Goal: Task Accomplishment & Management: Complete application form

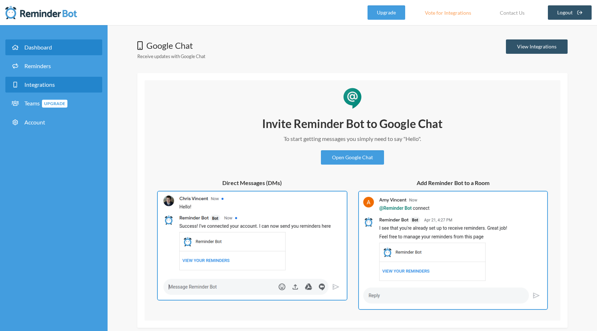
click at [81, 47] on link "Dashboard" at bounding box center [53, 47] width 97 height 16
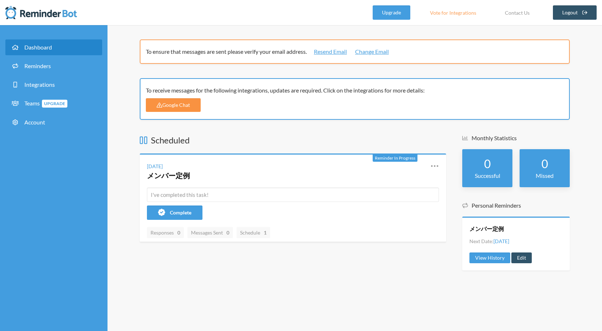
click at [184, 109] on link "Google Chat" at bounding box center [173, 105] width 55 height 14
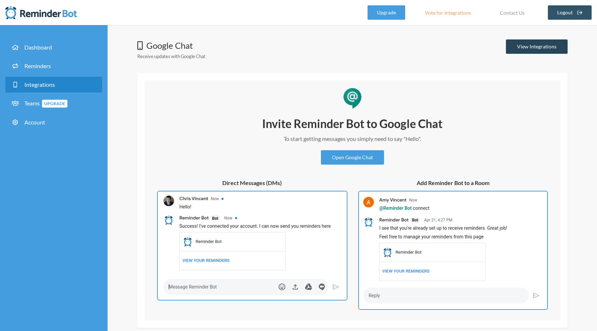
click at [549, 44] on link "View Integrations" at bounding box center [537, 46] width 62 height 14
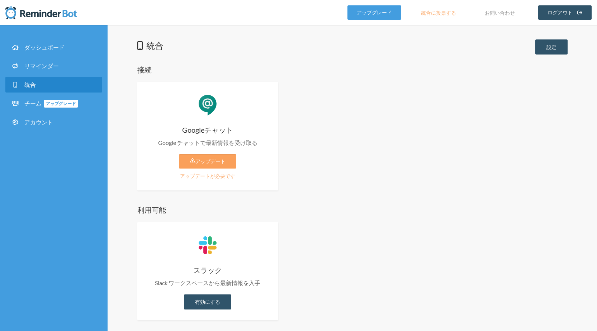
click at [381, 112] on div "Googleチャット Google チャットで最新情報を受け取る アップデート アップデートが必要です 有効にする アップグレードプラン アップグレードで有効化" at bounding box center [352, 136] width 430 height 109
click at [187, 164] on link "アップデート" at bounding box center [207, 161] width 57 height 14
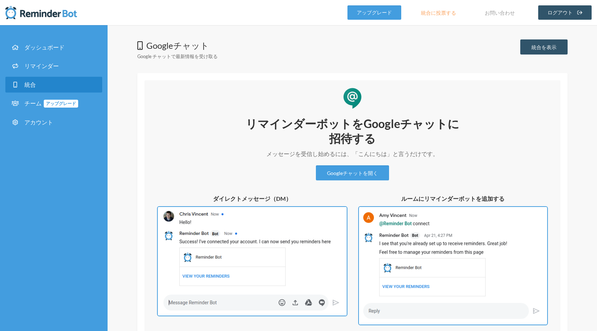
scroll to position [49, 0]
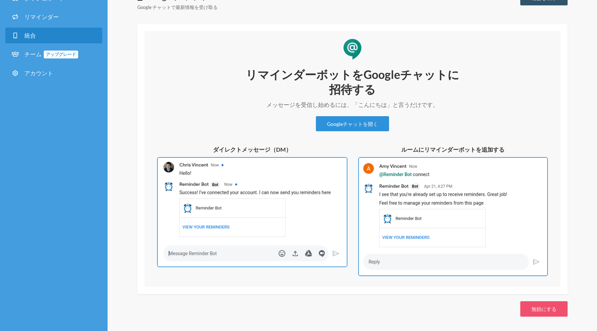
click at [349, 122] on font "Googleチャットを開く" at bounding box center [352, 124] width 51 height 6
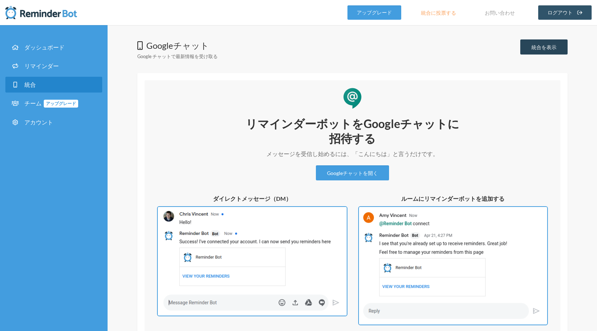
click at [528, 49] on link "統合を表示" at bounding box center [543, 46] width 47 height 15
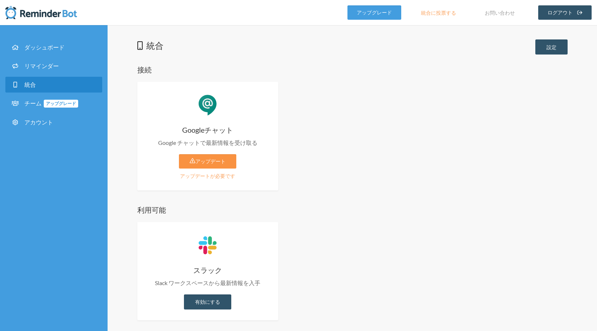
click at [210, 166] on link "アップデート" at bounding box center [207, 161] width 57 height 14
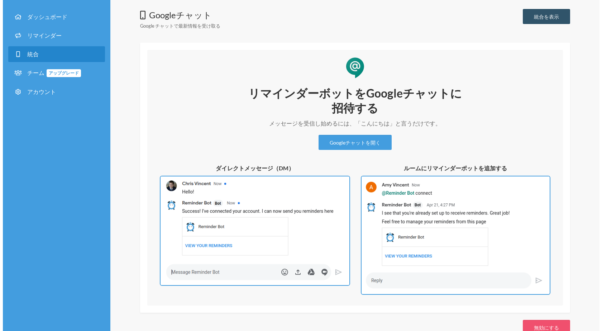
scroll to position [37, 0]
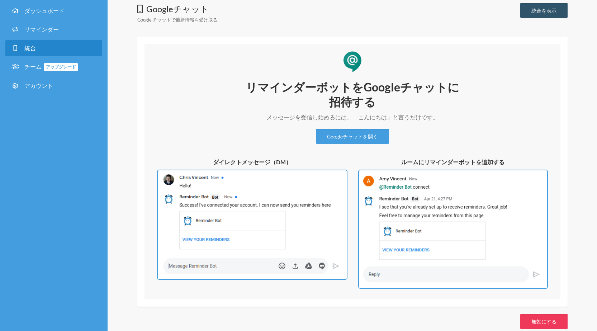
click at [528, 322] on button "無効にする" at bounding box center [543, 321] width 47 height 15
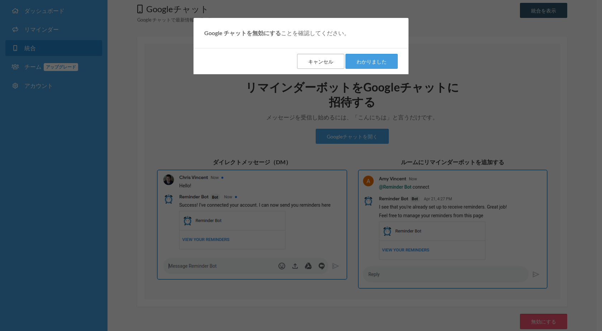
click at [330, 60] on font "キャンセル" at bounding box center [320, 61] width 25 height 6
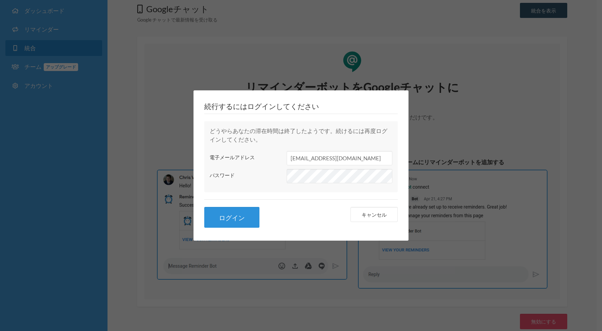
click at [238, 216] on font "ログイン" at bounding box center [232, 218] width 26 height 8
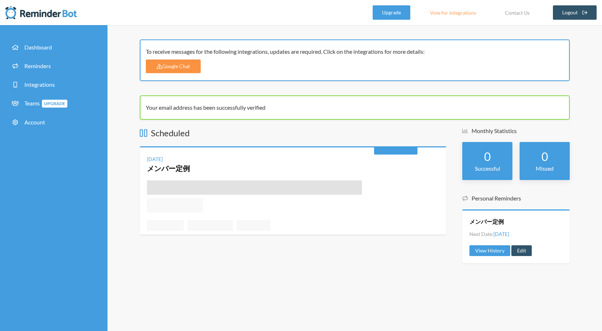
click at [188, 69] on link "Google Chat" at bounding box center [173, 67] width 55 height 14
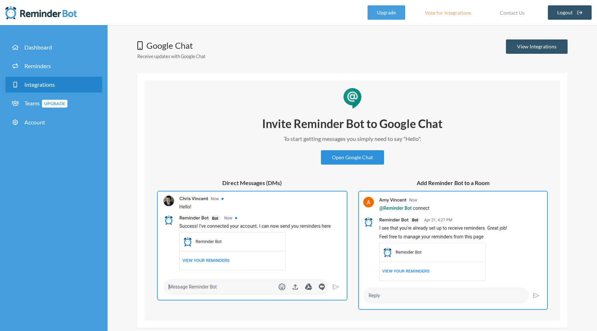
click at [369, 159] on link "Open Google Chat" at bounding box center [352, 157] width 63 height 14
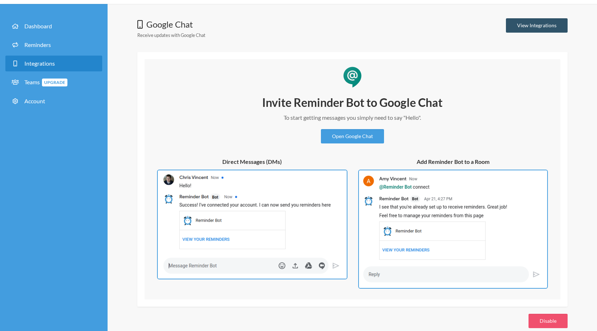
scroll to position [32, 0]
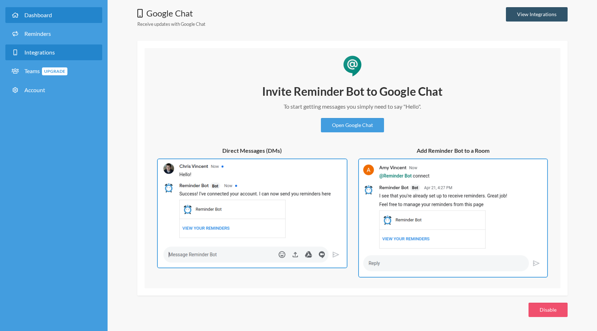
click at [66, 21] on link "Dashboard" at bounding box center [53, 15] width 97 height 16
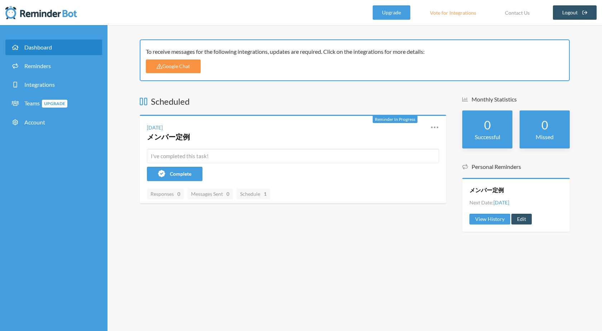
click at [177, 68] on link "Google Chat" at bounding box center [173, 67] width 55 height 14
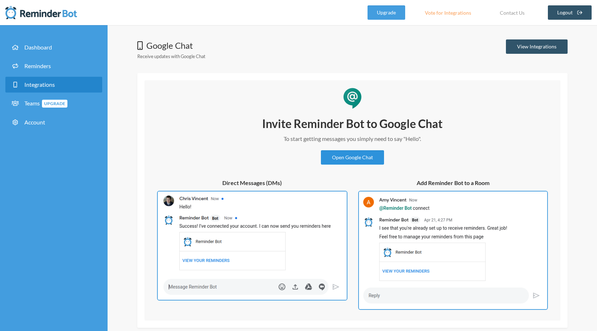
click at [339, 160] on link "Open Google Chat" at bounding box center [352, 157] width 63 height 14
click at [65, 52] on link "Dashboard" at bounding box center [53, 47] width 97 height 16
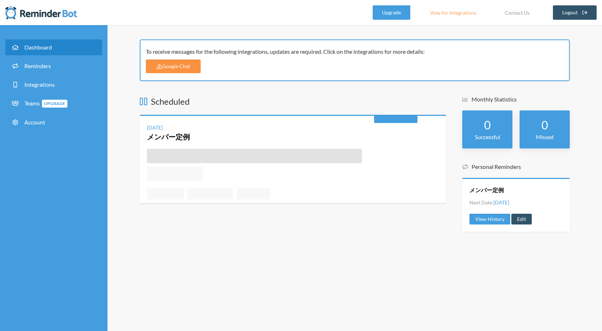
click at [156, 68] on link "Google Chat" at bounding box center [173, 67] width 55 height 14
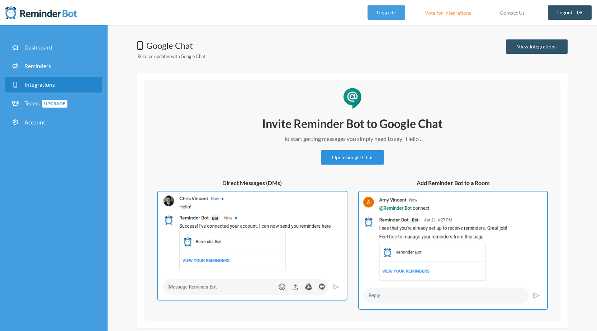
click at [358, 154] on link "Open Google Chat" at bounding box center [352, 157] width 63 height 14
click at [30, 48] on span "Dashboard" at bounding box center [38, 47] width 28 height 7
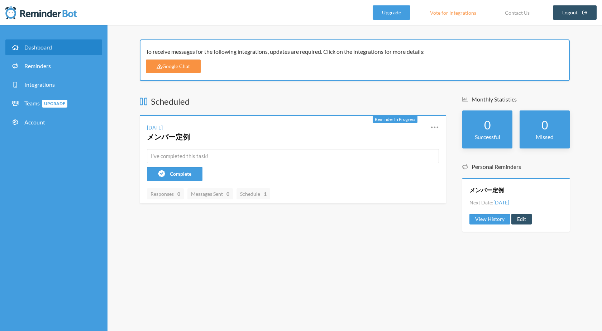
click at [196, 64] on link "Google Chat" at bounding box center [173, 67] width 55 height 14
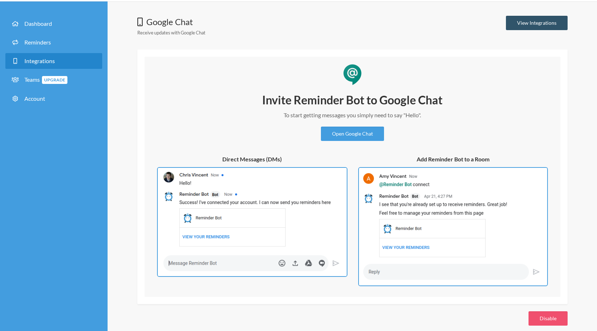
scroll to position [30, 0]
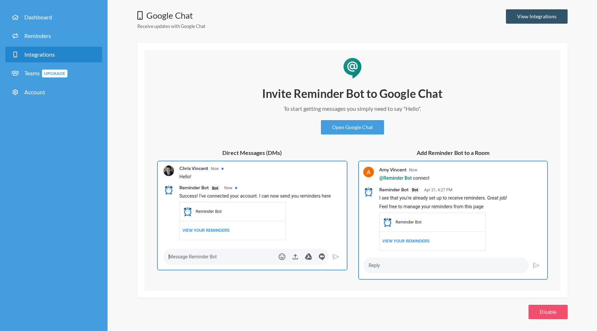
click at [306, 221] on img at bounding box center [252, 216] width 190 height 110
drag, startPoint x: 406, startPoint y: 108, endPoint x: 420, endPoint y: 111, distance: 13.8
click at [420, 111] on p "To start getting messages you simply need to say "Hello"." at bounding box center [352, 108] width 215 height 9
copy p "Hello"
click at [345, 127] on link "Open Google Chat" at bounding box center [352, 127] width 63 height 14
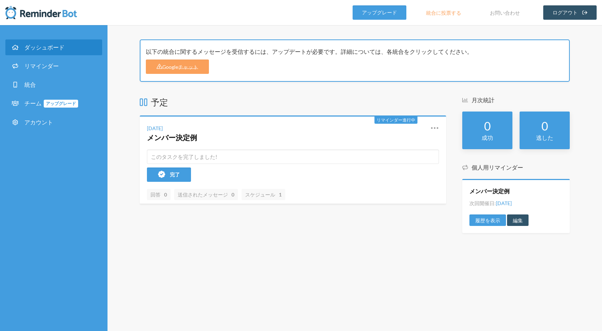
click at [446, 12] on font "統合に投票する" at bounding box center [443, 13] width 35 height 6
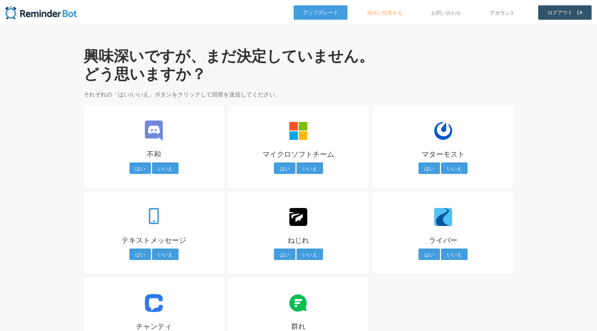
click at [493, 14] on font "アカウント" at bounding box center [502, 13] width 25 height 6
select select "**"
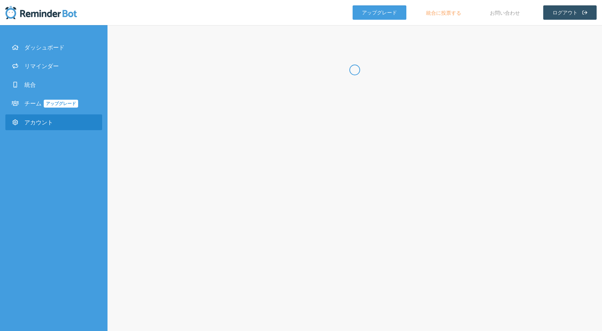
type input "***"
type input "**"
type input "**********"
select select "**"
checkbox input "****"
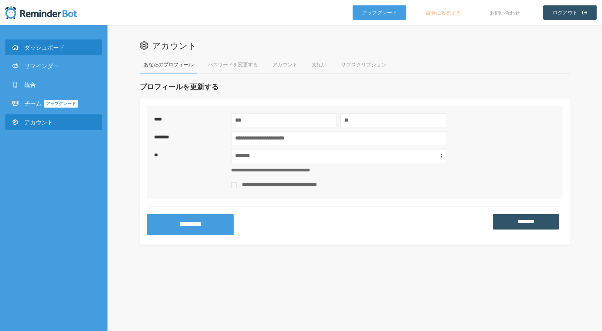
click at [61, 53] on link "ダッシュボード" at bounding box center [53, 47] width 97 height 16
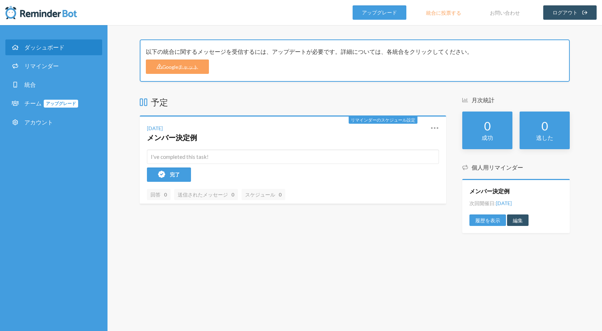
click at [67, 18] on img at bounding box center [41, 12] width 72 height 14
click at [169, 70] on font "Googleチャット" at bounding box center [180, 67] width 36 height 6
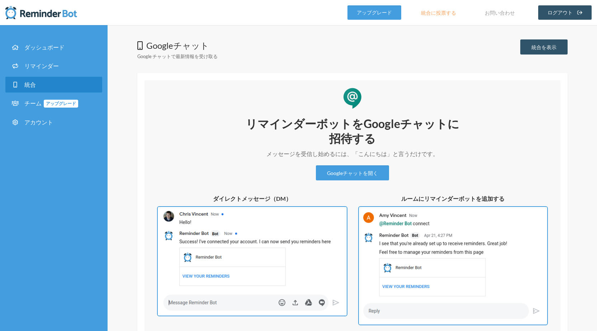
click at [304, 175] on div "リマインダーボットをGoogleチャットに招待する メッセージを受信し始めるには、「こんにちは」と言うだけです。 Googleチャットを開く" at bounding box center [352, 148] width 215 height 64
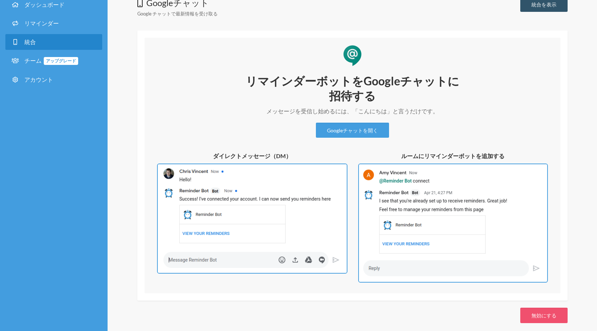
scroll to position [43, 0]
click at [361, 132] on font "Googleチャットを開く" at bounding box center [352, 130] width 51 height 6
click at [386, 210] on img at bounding box center [453, 222] width 190 height 119
click at [386, 209] on img at bounding box center [453, 222] width 190 height 119
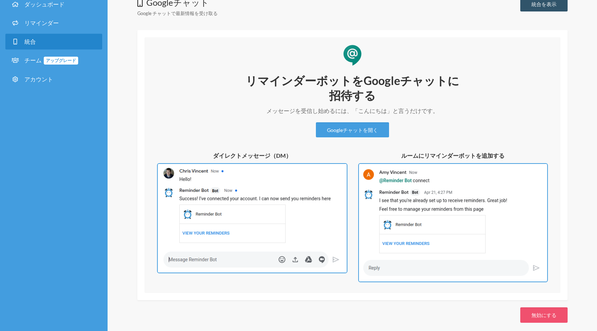
click at [386, 209] on img at bounding box center [453, 222] width 190 height 119
click at [404, 156] on font "ルームにリマインダーボットを追加する" at bounding box center [452, 155] width 103 height 7
click at [365, 130] on font "Googleチャットを開く" at bounding box center [352, 130] width 51 height 6
click at [351, 131] on font "Googleチャットを開く" at bounding box center [352, 130] width 51 height 6
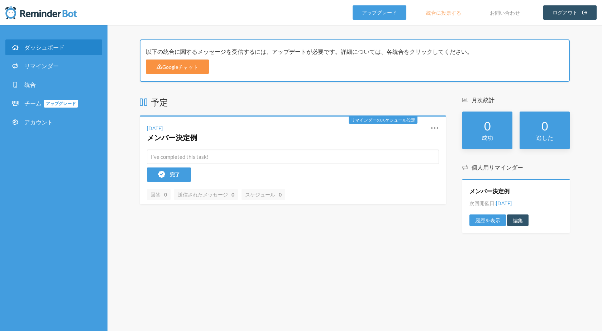
click at [196, 66] on font "Googleチャット" at bounding box center [180, 67] width 36 height 6
click at [482, 166] on font "個人用リマインダー" at bounding box center [498, 167] width 52 height 7
click at [522, 221] on font "編集" at bounding box center [518, 220] width 10 height 6
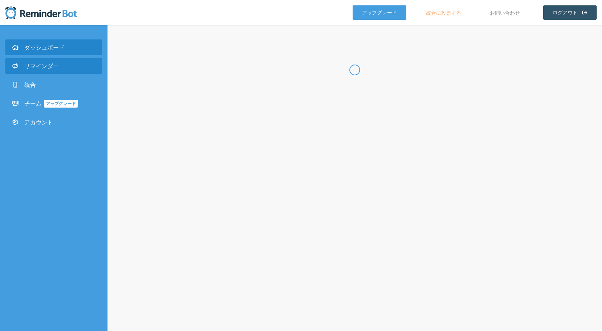
radio input "false"
radio input "true"
type input "メンバー定例"
checkbox input "true"
checkbox input "false"
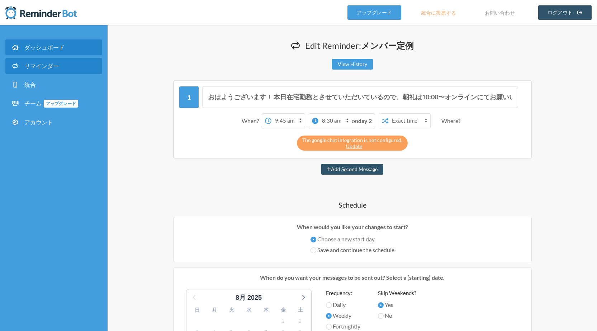
click at [62, 49] on font "ダッシュボード" at bounding box center [44, 47] width 40 height 7
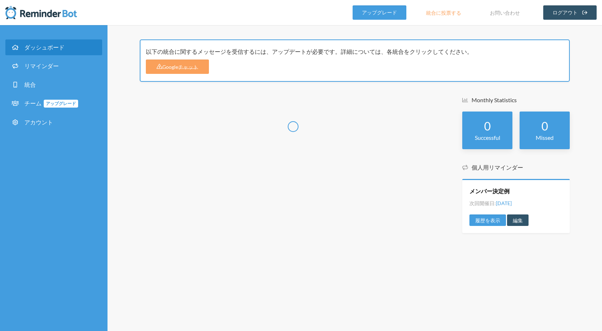
click at [55, 93] on li "統合" at bounding box center [53, 86] width 97 height 19
click at [55, 86] on link "統合" at bounding box center [53, 85] width 97 height 16
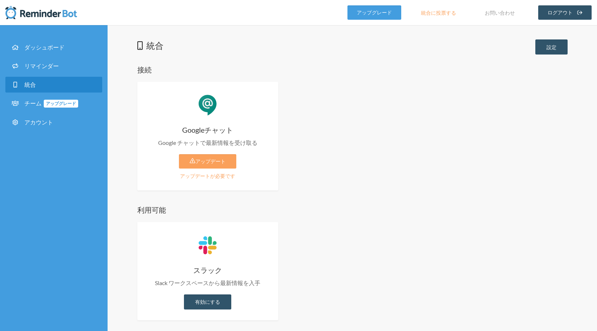
scroll to position [4, 0]
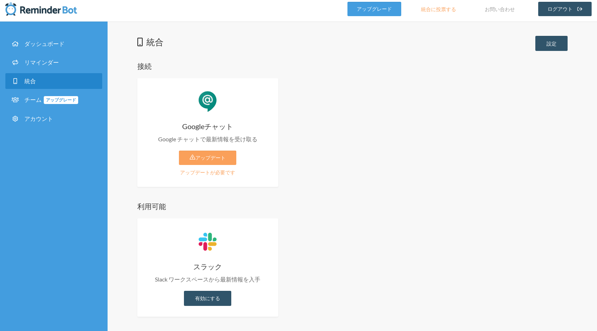
click at [534, 47] on div "統合 設定" at bounding box center [352, 44] width 430 height 16
click at [543, 42] on link "設定" at bounding box center [551, 43] width 32 height 15
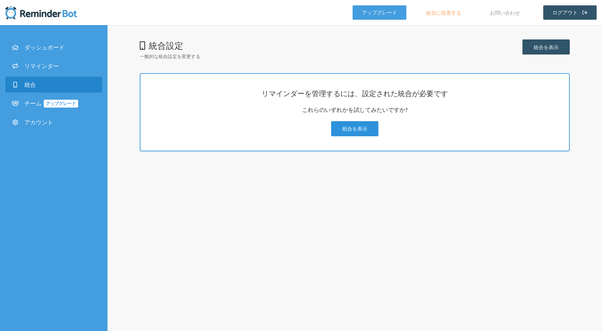
click at [362, 125] on font "統合を表示" at bounding box center [354, 128] width 25 height 6
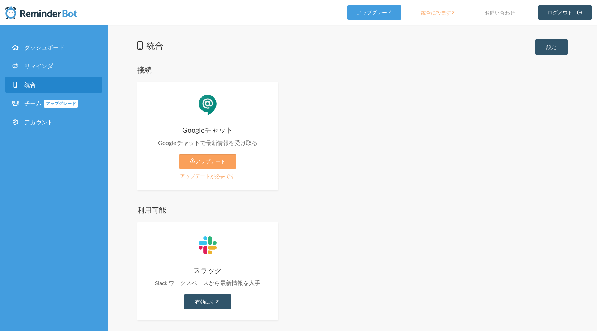
scroll to position [4, 0]
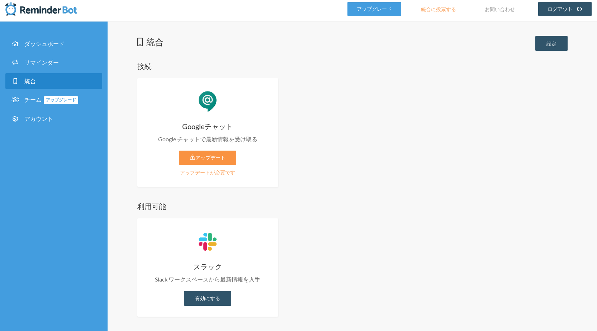
click at [208, 159] on font "アップデート" at bounding box center [210, 158] width 30 height 6
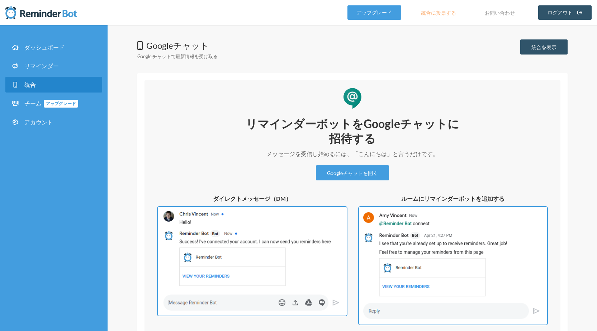
click at [247, 249] on img at bounding box center [252, 261] width 190 height 110
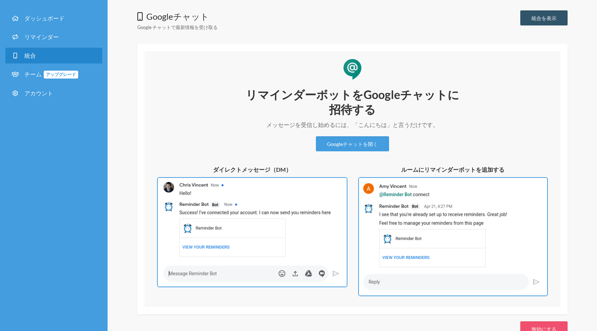
scroll to position [49, 0]
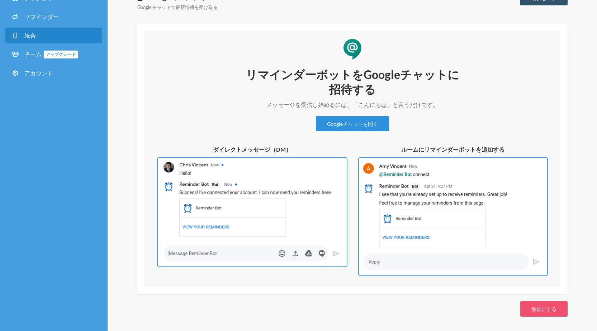
click at [342, 123] on font "Googleチャットを開く" at bounding box center [352, 124] width 51 height 6
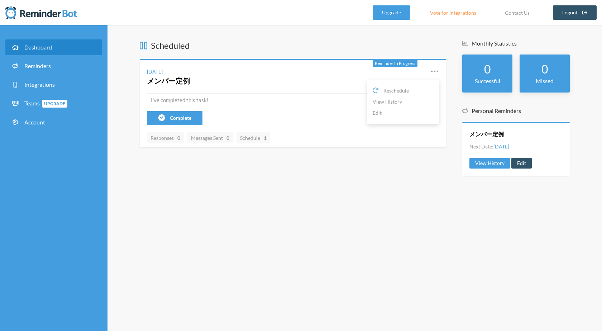
click at [438, 75] on icon at bounding box center [435, 71] width 9 height 9
click at [437, 75] on icon at bounding box center [435, 71] width 9 height 9
click at [407, 111] on link "Edit" at bounding box center [403, 112] width 61 height 11
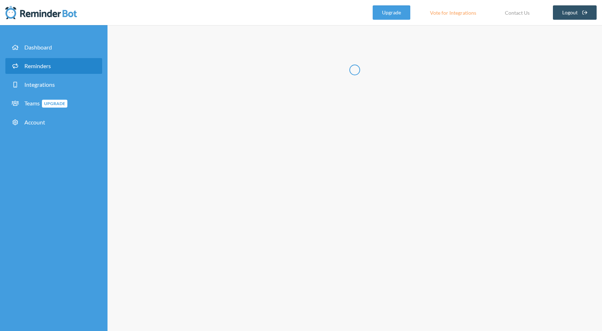
radio input "false"
radio input "true"
type input "メンバー定例"
checkbox input "true"
checkbox input "false"
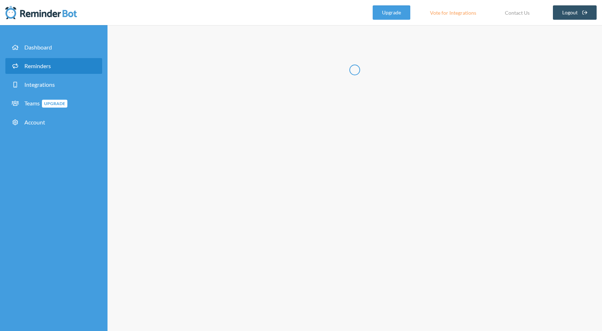
select select "09:45:00"
select select "08:30:00"
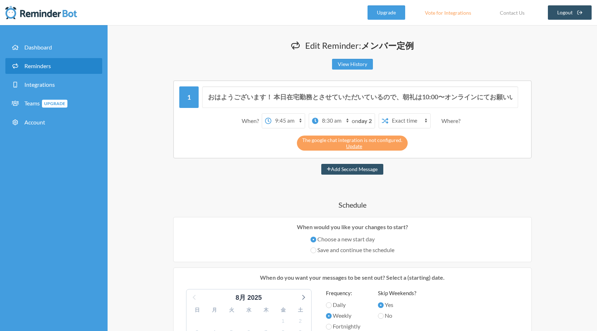
click at [440, 120] on div "When? 12:00 am 12:15 am 12:30 am 12:45 am 1:00 am 1:15 am 1:30 am 1:45 am 2:00 …" at bounding box center [352, 121] width 346 height 22
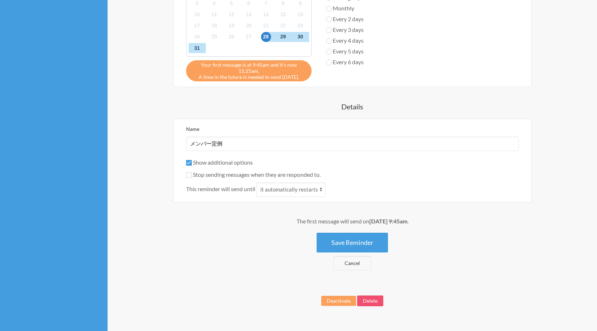
scroll to position [329, 0]
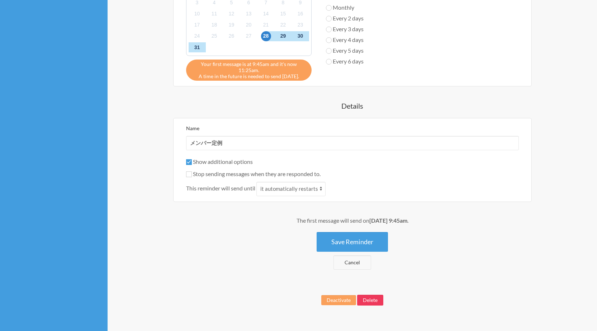
click at [374, 303] on button "Delete" at bounding box center [370, 300] width 26 height 11
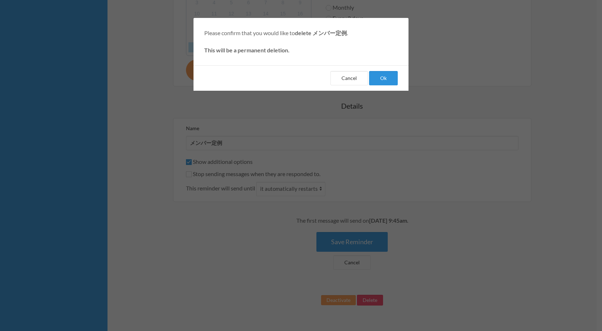
click at [384, 81] on button "Ok" at bounding box center [383, 78] width 29 height 14
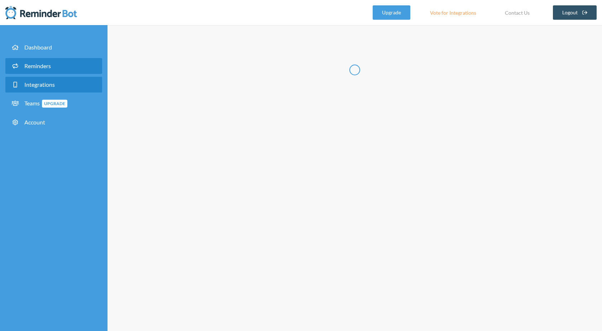
click at [20, 90] on link "Integrations" at bounding box center [53, 85] width 97 height 16
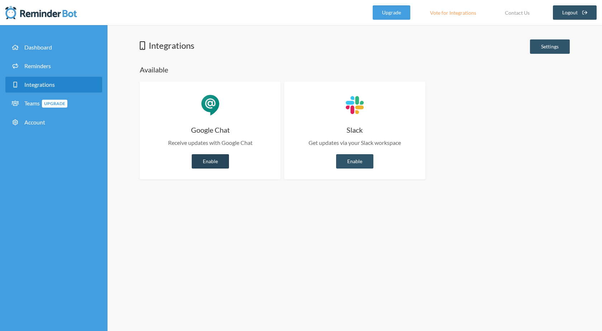
click at [219, 160] on link "Enable" at bounding box center [210, 161] width 37 height 14
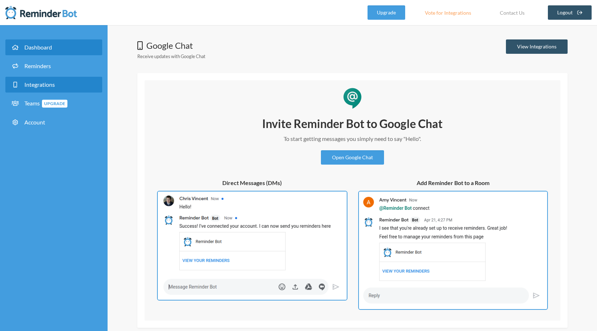
click at [20, 53] on link "Dashboard" at bounding box center [53, 47] width 97 height 16
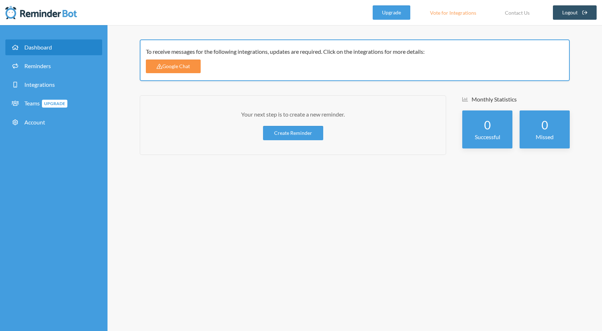
click at [164, 66] on link "Google Chat" at bounding box center [173, 67] width 55 height 14
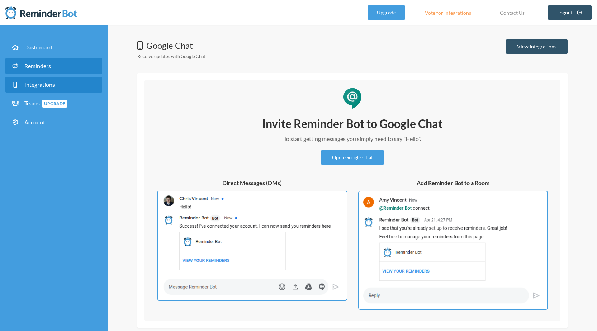
click at [63, 72] on link "Reminders" at bounding box center [53, 66] width 97 height 16
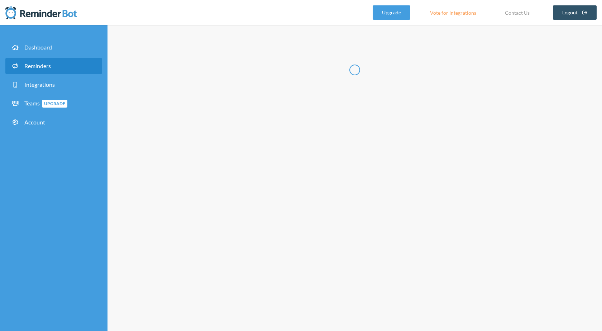
select select "07:30:00"
select select "08:30:00"
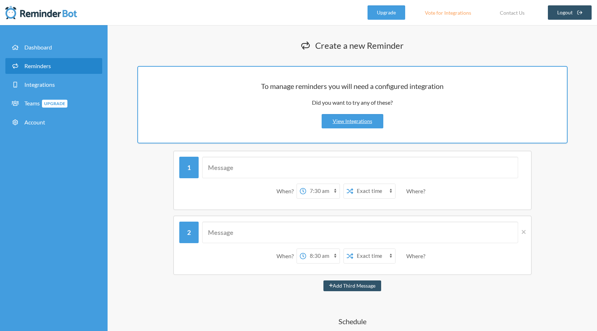
click at [451, 3] on div "Upgrade Vote for Integrations Contact Us Logout" at bounding box center [479, 12] width 224 height 25
click at [449, 13] on link "Vote for Integrations" at bounding box center [448, 12] width 64 height 14
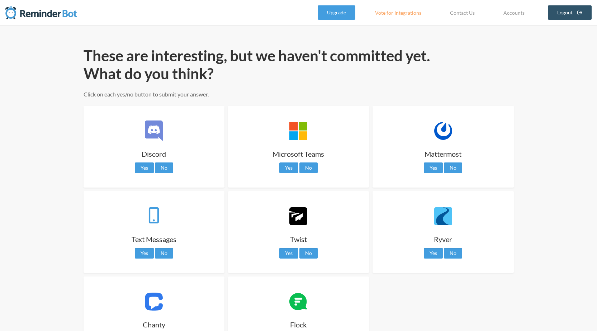
click at [43, 9] on img at bounding box center [41, 12] width 72 height 14
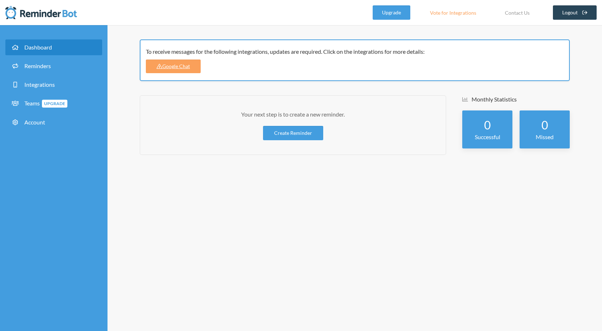
click at [581, 15] on link "Logout" at bounding box center [575, 12] width 44 height 14
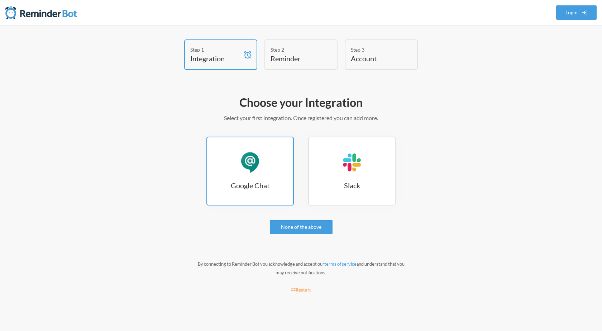
click at [226, 176] on link "Google Chat Google Chat" at bounding box center [249, 171] width 87 height 69
click at [258, 179] on link "Google Chat Google Chat" at bounding box center [249, 171] width 87 height 69
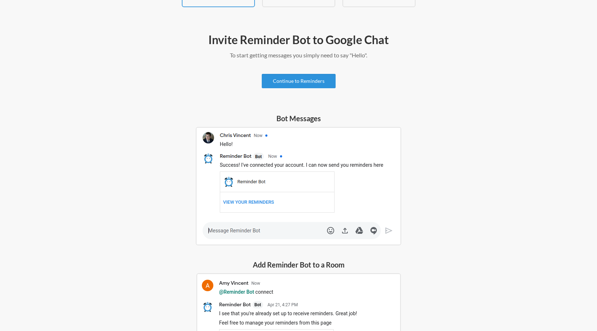
scroll to position [54, 0]
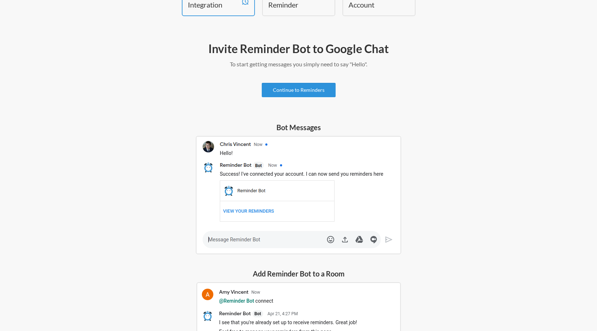
click at [315, 94] on link "Continue to Reminders" at bounding box center [299, 90] width 74 height 14
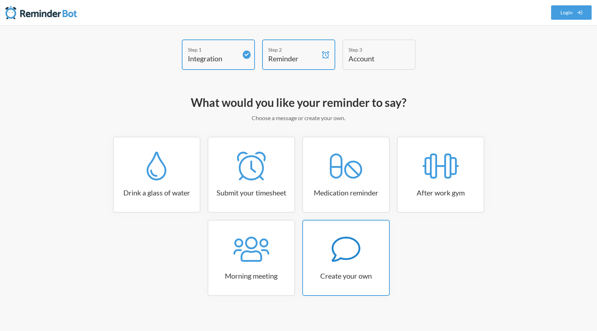
click at [321, 242] on div at bounding box center [346, 249] width 86 height 29
select select "07:30:00"
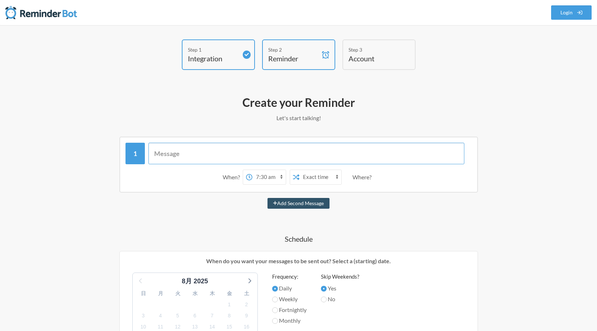
click at [283, 160] on input "text" at bounding box center [306, 154] width 316 height 22
type input "おはようございます！ 本日在宅勤務とさせていただいているので、朝礼は10:00〜オンラインにてお願いいたします。 https://meet.google.co…"
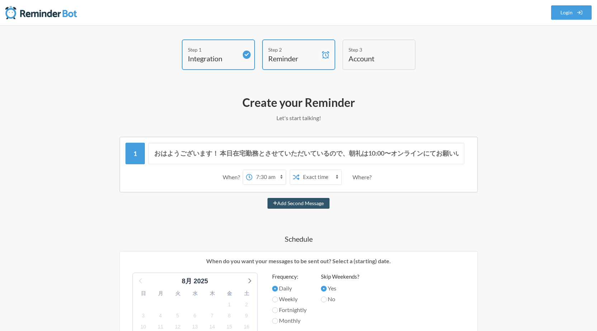
click at [282, 178] on select "12:00 am 12:15 am 12:30 am 12:45 am 1:00 am 1:15 am 1:30 am 1:45 am 2:00 am 2:1…" at bounding box center [268, 177] width 33 height 14
select select "09:45:00"
click at [252, 170] on select "12:00 am 12:15 am 12:30 am 12:45 am 1:00 am 1:15 am 1:30 am 1:45 am 2:00 am 2:1…" at bounding box center [268, 177] width 33 height 14
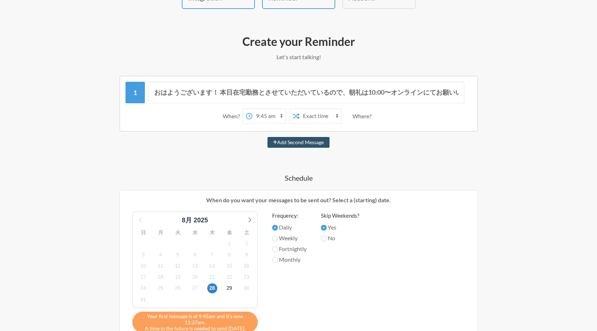
scroll to position [81, 0]
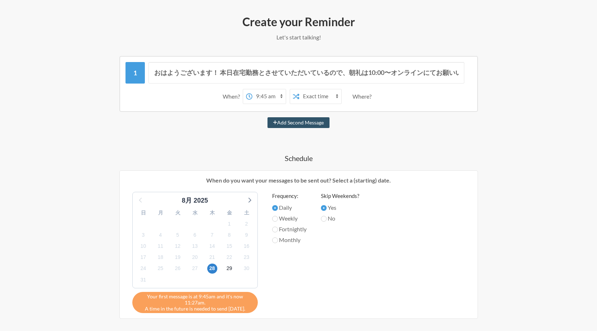
click at [290, 224] on div "Weekly" at bounding box center [289, 219] width 34 height 11
click at [290, 219] on label "Weekly" at bounding box center [289, 218] width 34 height 9
click at [278, 219] on input "Weekly" at bounding box center [275, 219] width 6 height 6
radio input "true"
click at [249, 198] on icon at bounding box center [249, 200] width 3 height 5
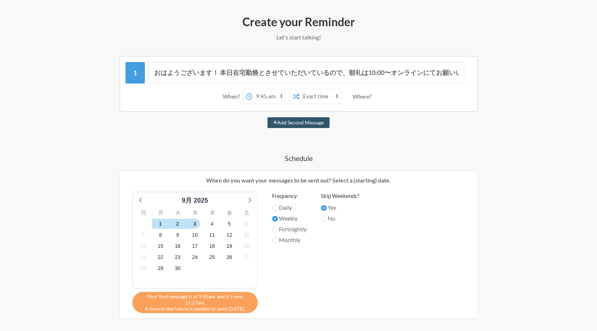
click at [196, 224] on span "3" at bounding box center [195, 224] width 10 height 10
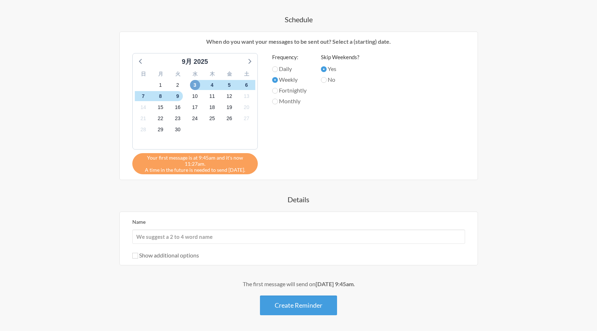
scroll to position [226, 0]
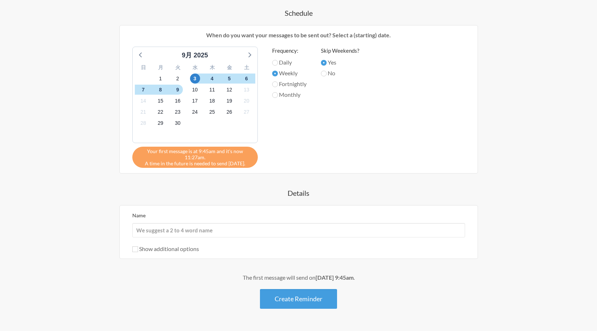
click at [191, 247] on label "Show additional options" at bounding box center [165, 248] width 67 height 7
click at [138, 247] on input "Show additional options" at bounding box center [135, 249] width 6 height 6
checkbox input "true"
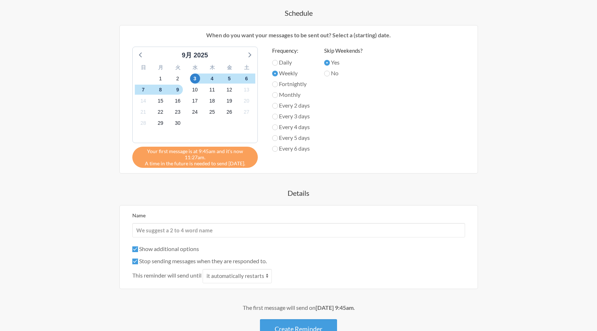
click at [186, 263] on label "Stop sending messages when they are responded to." at bounding box center [199, 260] width 134 height 7
click at [138, 263] on input "Stop sending messages when they are responded to." at bounding box center [135, 261] width 6 height 6
checkbox input "false"
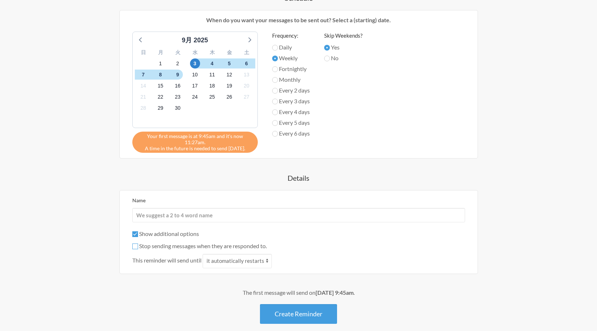
scroll to position [254, 0]
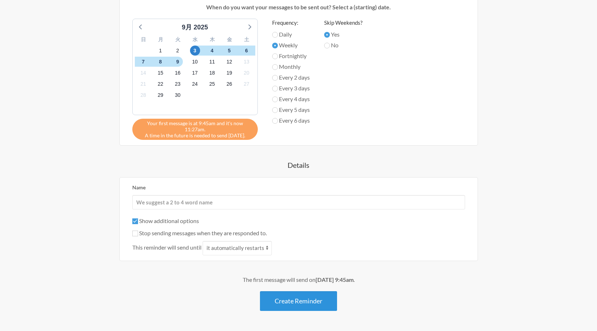
click at [286, 307] on button "Create Reminder" at bounding box center [298, 301] width 77 height 20
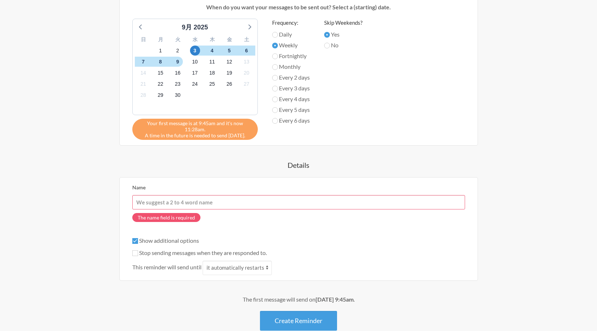
click at [223, 200] on input "Name" at bounding box center [298, 202] width 333 height 14
type input "メンバー定例"
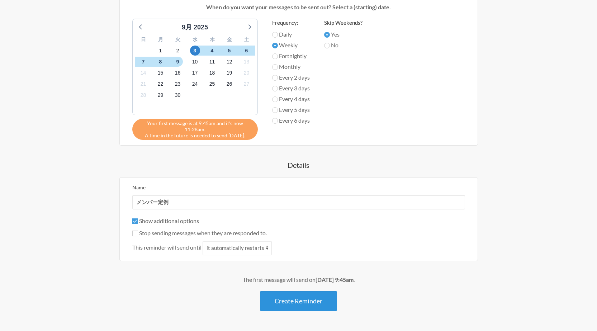
click at [286, 299] on button "Create Reminder" at bounding box center [298, 301] width 77 height 20
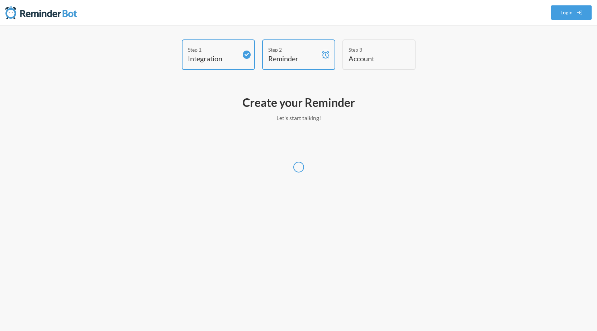
scroll to position [0, 0]
select select "Asia/Tokyo"
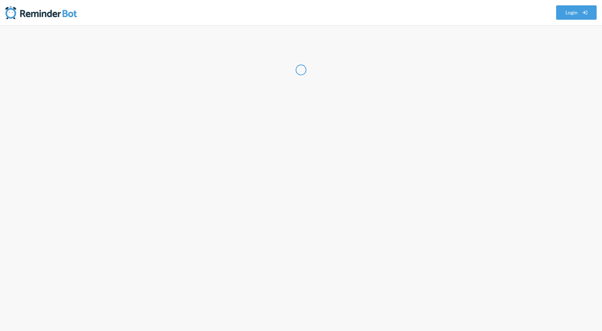
select select "JP"
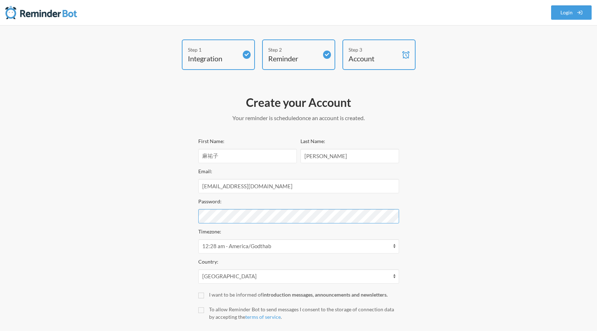
scroll to position [41, 0]
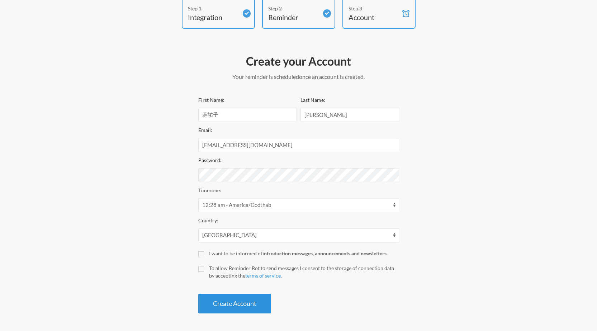
click at [255, 305] on button "Create Account" at bounding box center [234, 304] width 73 height 20
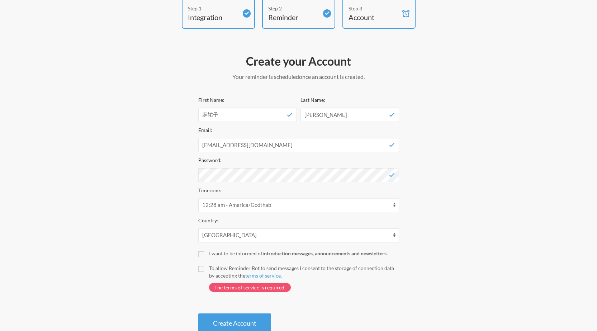
click at [213, 255] on div "I want to be informed of introduction messages, announcements and newsletters." at bounding box center [304, 253] width 190 height 8
click at [204, 255] on input "I want to be informed of introduction messages, announcements and newsletters." at bounding box center [201, 254] width 6 height 6
checkbox input "true"
click at [213, 273] on div "To allow Reminder Bot to send messages I consent to the storage of connection d…" at bounding box center [304, 271] width 190 height 15
click at [204, 272] on input "To allow Reminder Bot to send messages I consent to the storage of connection d…" at bounding box center [201, 269] width 6 height 6
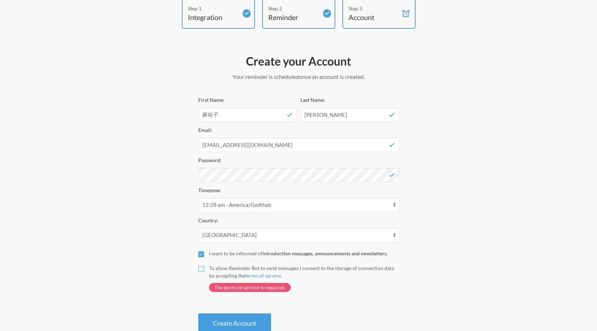
checkbox input "true"
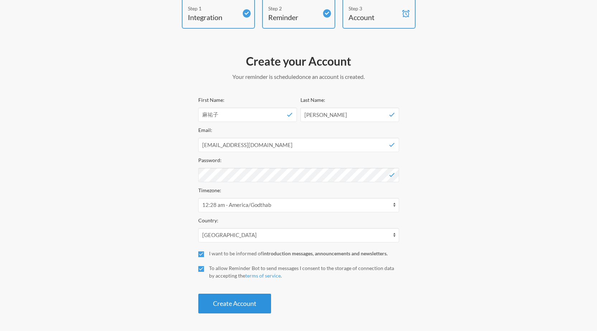
click at [222, 307] on button "Create Account" at bounding box center [234, 304] width 73 height 20
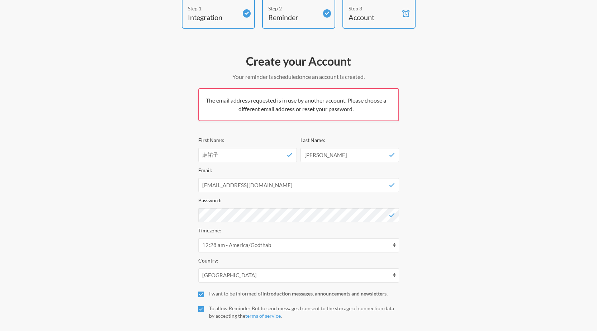
scroll to position [0, 0]
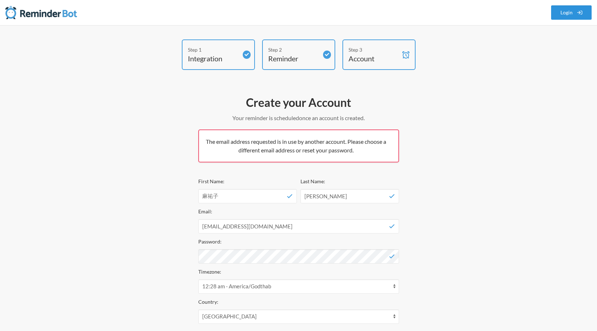
click at [573, 8] on link "Login" at bounding box center [571, 12] width 41 height 14
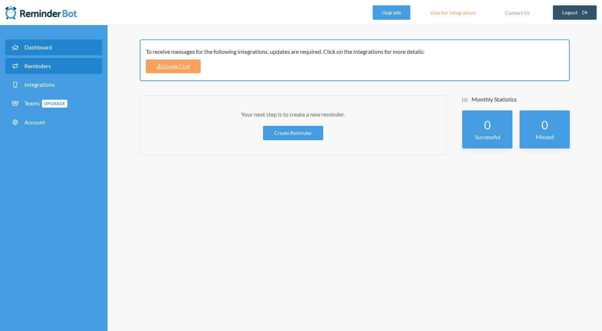
click at [77, 68] on link "Reminders" at bounding box center [53, 66] width 97 height 16
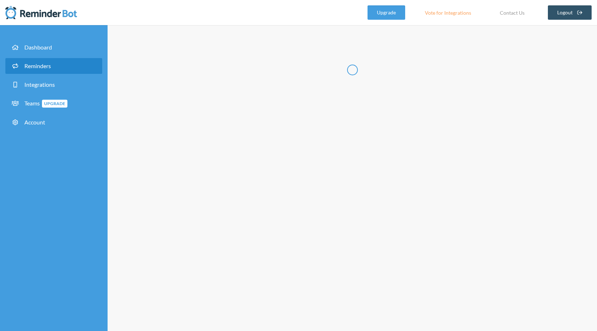
select select "07:30:00"
select select "08:30:00"
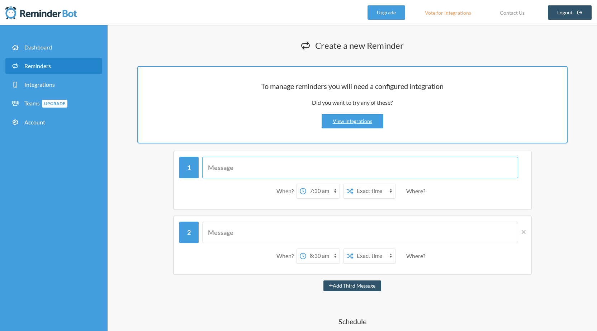
click at [256, 166] on input "text" at bounding box center [360, 168] width 316 height 22
type input "おはようございます！ 本日在宅勤務とさせていただいているので、朝礼は10:00〜オンラインにてお願いいたします。 [URL][DOMAIN_NAME]"
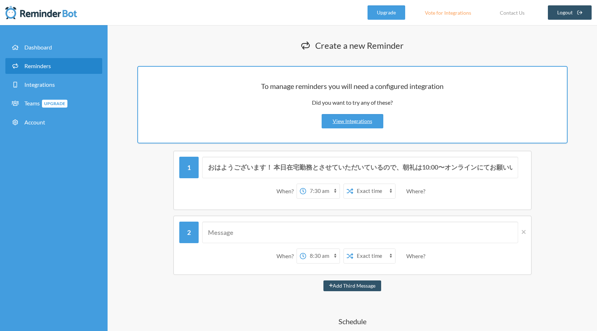
click at [323, 194] on select "12:00 am 12:15 am 12:30 am 12:45 am 1:00 am 1:15 am 1:30 am 1:45 am 2:00 am 2:1…" at bounding box center [322, 191] width 33 height 14
select select "09:45:00"
click at [306, 184] on select "12:00 am 12:15 am 12:30 am 12:45 am 1:00 am 1:15 am 1:30 am 1:45 am 2:00 am 2:1…" at bounding box center [322, 191] width 33 height 14
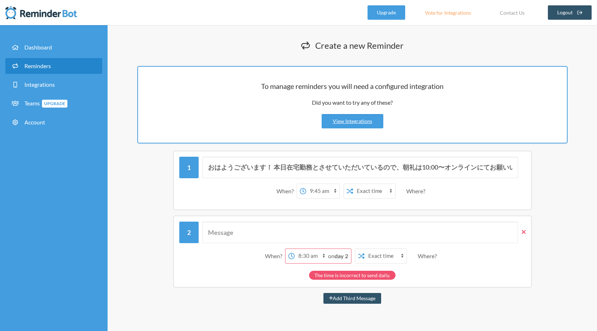
click at [519, 233] on span at bounding box center [522, 232] width 8 height 8
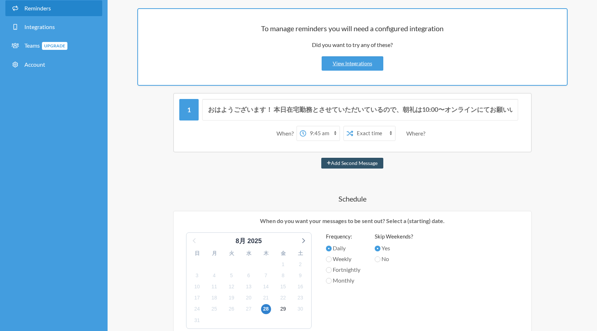
scroll to position [93, 0]
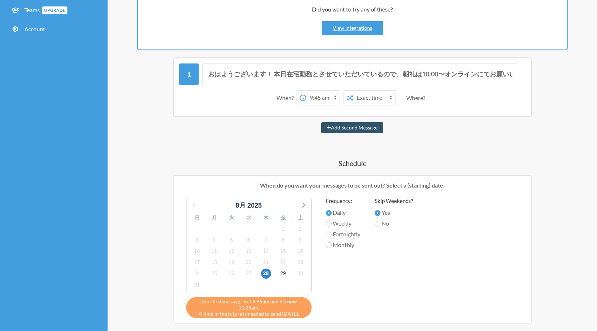
click at [346, 225] on label "Weekly" at bounding box center [343, 223] width 34 height 9
click at [332, 225] on input "Weekly" at bounding box center [329, 224] width 6 height 6
radio input "true"
click at [301, 205] on icon at bounding box center [302, 204] width 9 height 9
click at [248, 229] on span "3" at bounding box center [249, 229] width 10 height 10
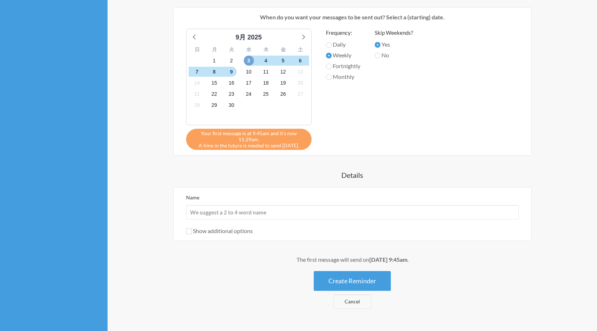
scroll to position [267, 0]
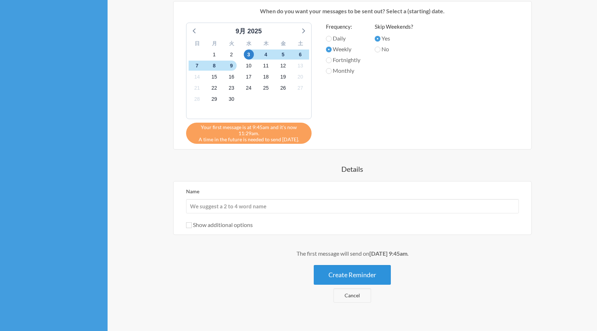
click at [371, 273] on button "Create Reminder" at bounding box center [352, 275] width 77 height 20
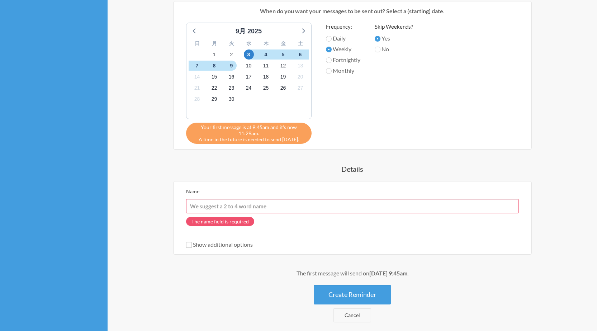
click at [323, 218] on div "The name field is required" at bounding box center [352, 223] width 333 height 20
click at [323, 208] on input "Name" at bounding box center [352, 206] width 333 height 14
click at [320, 195] on div "Name The name field is required" at bounding box center [352, 210] width 333 height 46
click at [320, 203] on input "Name" at bounding box center [352, 206] width 333 height 14
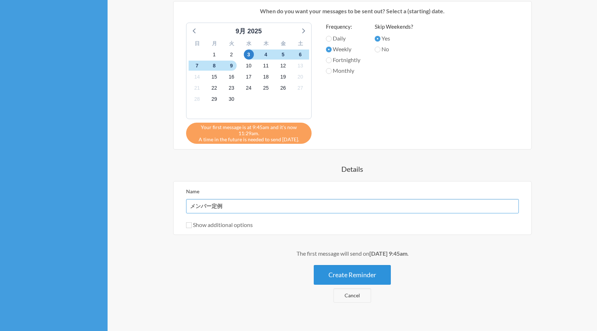
type input "メンバー定例"
click at [338, 275] on button "Create Reminder" at bounding box center [352, 275] width 77 height 20
click at [356, 275] on button "Create Reminder" at bounding box center [352, 275] width 77 height 20
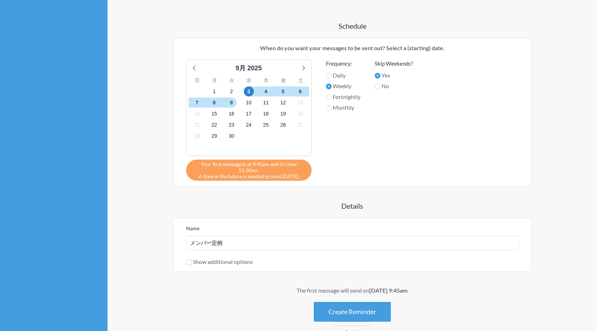
scroll to position [278, 0]
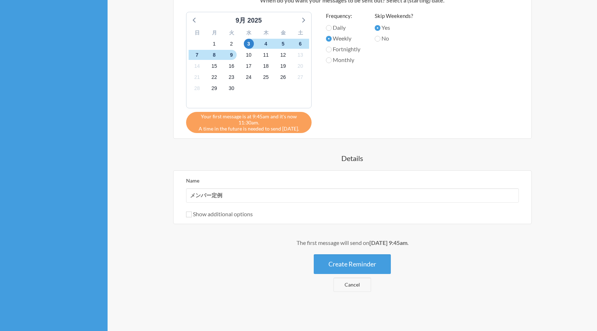
click at [288, 212] on div "Show additional options" at bounding box center [352, 214] width 333 height 9
click at [251, 214] on label "Show additional options" at bounding box center [219, 213] width 67 height 7
click at [192, 214] on input "Show additional options" at bounding box center [189, 214] width 6 height 6
checkbox input "true"
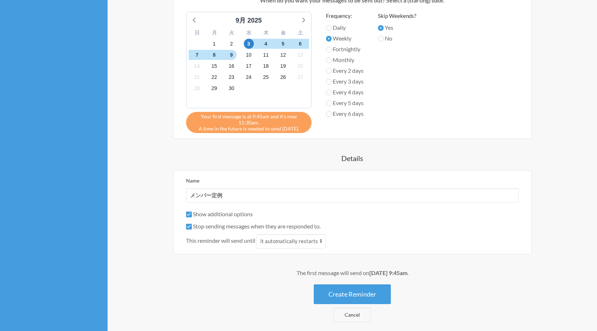
click at [242, 226] on label "Stop sending messages when they are responded to." at bounding box center [253, 226] width 134 height 7
click at [192, 226] on input "Stop sending messages when they are responded to." at bounding box center [189, 227] width 6 height 6
checkbox input "false"
click at [343, 294] on button "Create Reminder" at bounding box center [352, 294] width 77 height 20
click at [350, 289] on button "Create Reminder" at bounding box center [352, 294] width 77 height 20
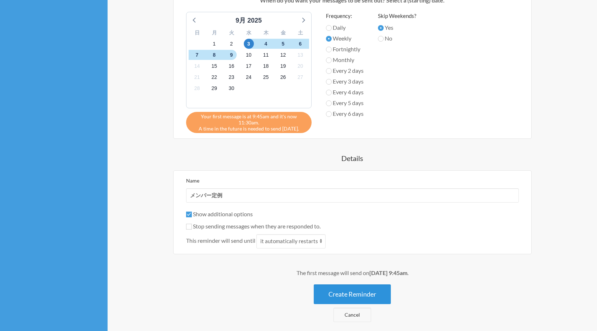
click at [351, 291] on button "Create Reminder" at bounding box center [352, 294] width 77 height 20
click at [351, 290] on button "Create Reminder" at bounding box center [352, 294] width 77 height 20
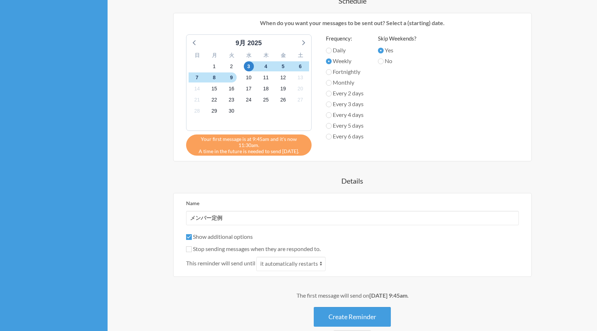
scroll to position [254, 0]
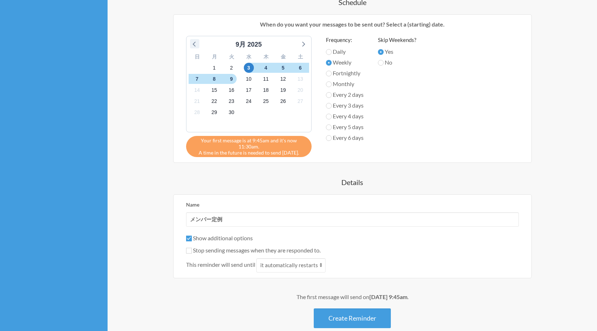
click at [198, 41] on icon at bounding box center [194, 43] width 9 height 9
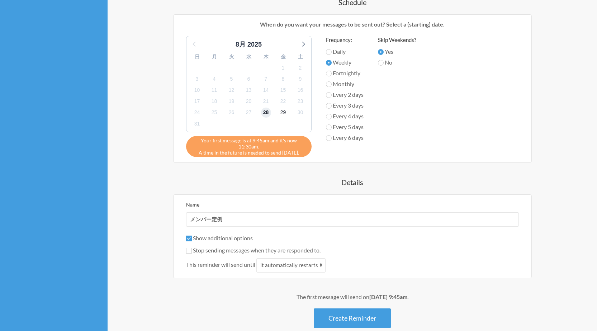
click at [267, 114] on span "28" at bounding box center [266, 113] width 10 height 10
click at [339, 320] on button "Create Reminder" at bounding box center [352, 318] width 77 height 20
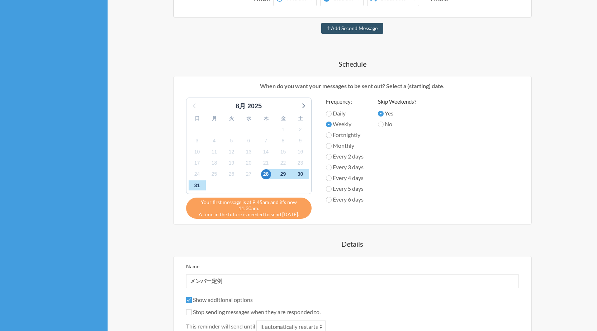
scroll to position [142, 0]
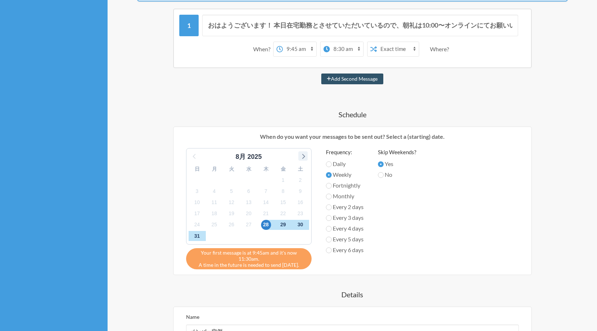
click at [303, 158] on icon at bounding box center [302, 155] width 9 height 9
click at [192, 153] on icon at bounding box center [194, 155] width 9 height 9
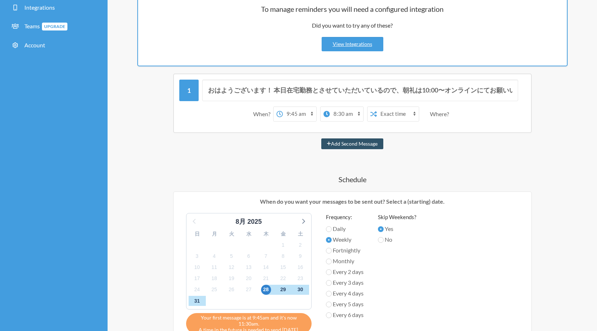
scroll to position [43, 0]
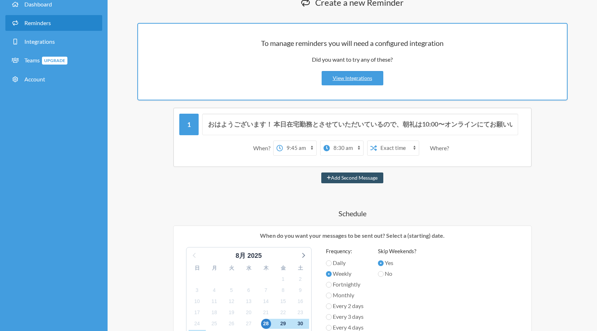
click at [311, 144] on select "12:00 am 12:15 am 12:30 am 12:45 am 1:00 am 1:15 am 1:30 am 1:45 am 2:00 am 2:1…" at bounding box center [299, 148] width 33 height 14
select select "11:45:00"
click at [283, 141] on select "12:00 am 12:15 am 12:30 am 12:45 am 1:00 am 1:15 am 1:30 am 1:45 am 2:00 am 2:1…" at bounding box center [299, 148] width 33 height 14
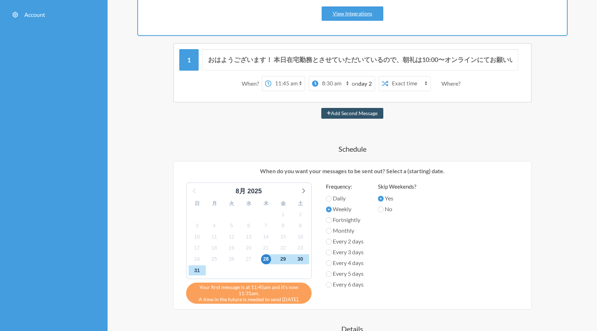
scroll to position [189, 0]
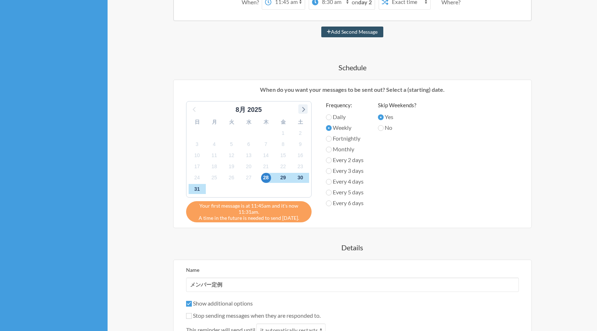
click at [305, 110] on icon at bounding box center [302, 108] width 9 height 9
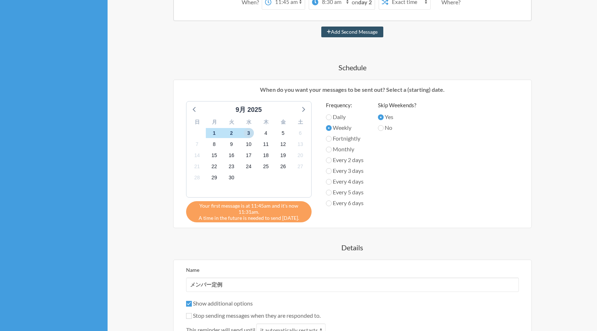
click at [248, 136] on span "3" at bounding box center [249, 133] width 10 height 10
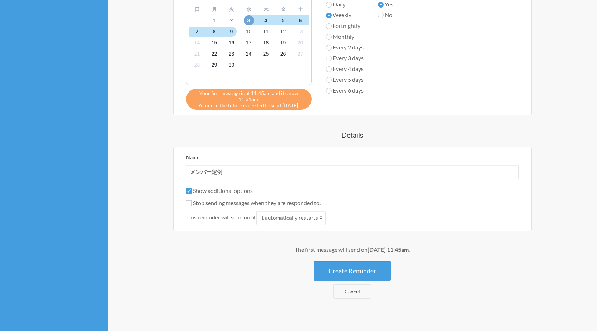
scroll to position [308, 0]
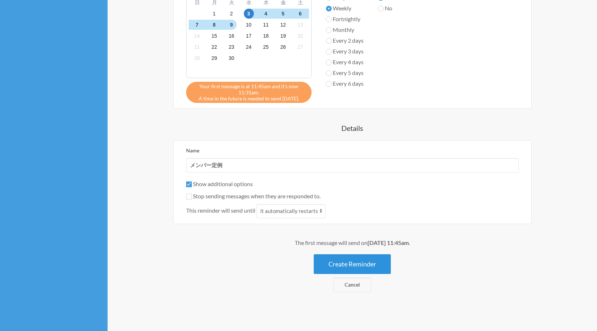
click at [344, 267] on button "Create Reminder" at bounding box center [352, 264] width 77 height 20
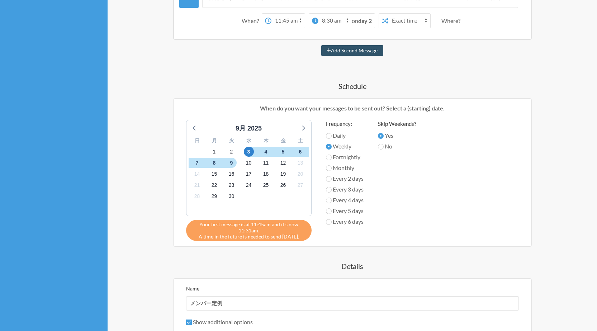
scroll to position [90, 0]
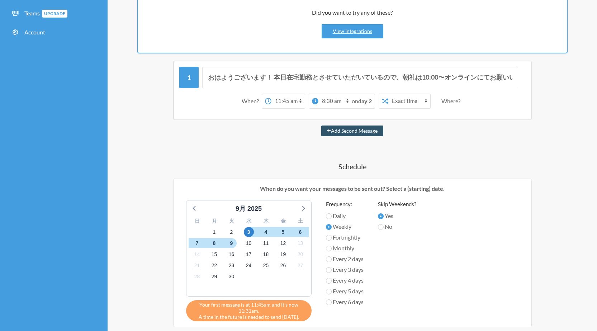
click at [352, 101] on span "on day 2" at bounding box center [362, 101] width 20 height 7
click at [344, 100] on select "12:00 am 12:15 am 12:30 am 12:45 am 1:00 am 1:15 am 1:30 am 1:45 am 2:00 am 2:1…" at bounding box center [334, 101] width 33 height 14
click at [377, 129] on button "Add Second Message" at bounding box center [352, 130] width 62 height 11
select select "12:45:00"
select select "13:45:00"
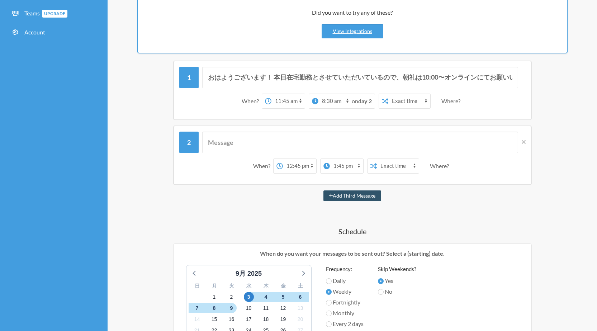
click at [307, 162] on select "12:00 am 12:15 am 12:30 am 12:45 am 1:00 am 1:15 am 1:30 am 1:45 am 2:00 am 2:1…" at bounding box center [299, 166] width 33 height 14
select select "10:30:00"
click at [283, 159] on select "12:00 am 12:15 am 12:30 am 12:45 am 1:00 am 1:15 am 1:30 am 1:45 am 2:00 am 2:1…" at bounding box center [299, 166] width 33 height 14
click at [522, 69] on div at bounding box center [522, 78] width 8 height 22
click at [471, 84] on input "おはようございます！ 本日在宅勤務とさせていただいているので、朝礼は10:00〜オンラインにてお願いいたします。 https://meet.google.co…" at bounding box center [360, 78] width 316 height 22
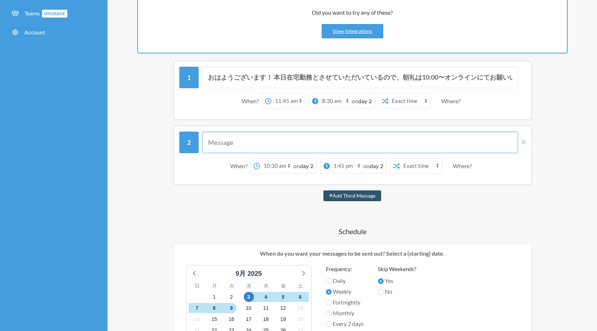
click at [442, 134] on input "text" at bounding box center [360, 143] width 316 height 22
paste input "おはようございます！ 本日在宅勤務とさせていただいているので、朝礼は10:00〜オンラインにてお願いいたします。 https://meet.google.co…"
type input "おはようございます！ 本日在宅勤務とさせていただいているので、朝礼は10:00〜オンラインにてお願いいたします。 https://meet.google.co…"
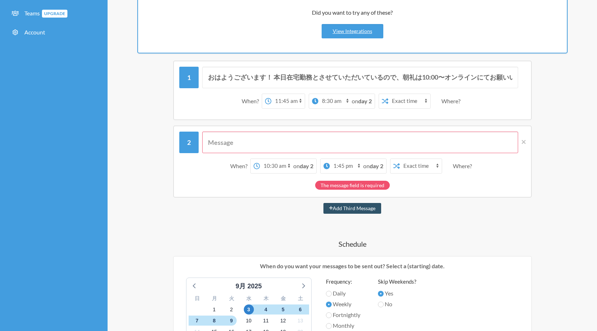
click at [526, 141] on div "When? 12:00 am 12:15 am 12:30 am 12:45 am 1:00 am 1:15 am 1:30 am 1:45 am 2:00 …" at bounding box center [352, 161] width 358 height 72
click at [523, 139] on icon at bounding box center [524, 142] width 4 height 6
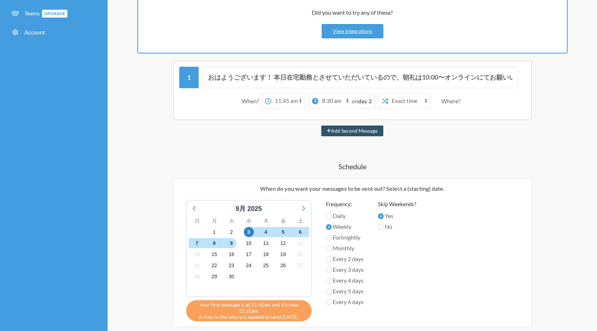
click at [328, 101] on select "12:00 am 12:15 am 12:30 am 12:45 am 1:00 am 1:15 am 1:30 am 1:45 am 2:00 am 2:1…" at bounding box center [334, 101] width 33 height 14
click at [318, 94] on select "12:00 am 12:15 am 12:30 am 12:45 am 1:00 am 1:15 am 1:30 am 1:45 am 2:00 am 2:1…" at bounding box center [334, 101] width 33 height 14
click at [288, 101] on select "12:00 am 12:15 am 12:30 am 12:45 am 1:00 am 1:15 am 1:30 am 1:45 am 2:00 am 2:1…" at bounding box center [287, 101] width 33 height 14
select select "09:30:00"
click at [271, 94] on select "12:00 am 12:15 am 12:30 am 12:45 am 1:00 am 1:15 am 1:30 am 1:45 am 2:00 am 2:1…" at bounding box center [287, 101] width 33 height 14
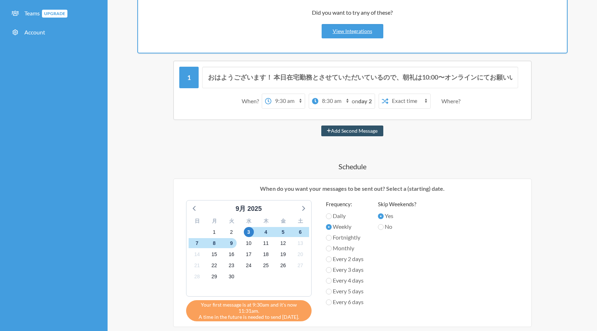
click at [323, 96] on select "12:00 am 12:15 am 12:30 am 12:45 am 1:00 am 1:15 am 1:30 am 1:45 am 2:00 am 2:1…" at bounding box center [334, 101] width 33 height 14
click at [318, 94] on select "12:00 am 12:15 am 12:30 am 12:45 am 1:00 am 1:15 am 1:30 am 1:45 am 2:00 am 2:1…" at bounding box center [334, 101] width 33 height 14
click at [326, 100] on select "12:00 am 12:15 am 12:30 am 12:45 am 1:00 am 1:15 am 1:30 am 1:45 am 2:00 am 2:1…" at bounding box center [334, 101] width 33 height 14
select select "10:00:00"
click at [329, 94] on select "12:00 am 12:15 am 12:30 am 12:45 am 1:00 am 1:15 am 1:30 am 1:45 am 2:00 am 2:1…" at bounding box center [334, 101] width 33 height 14
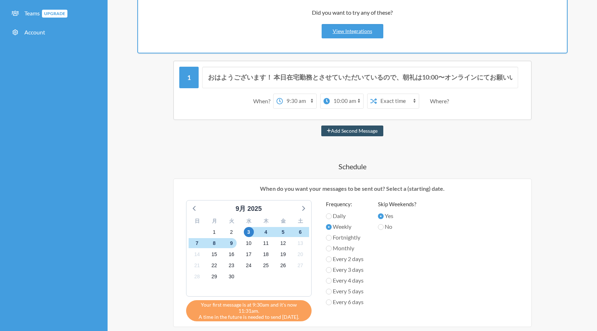
click at [296, 100] on select "12:00 am 12:15 am 12:30 am 12:45 am 1:00 am 1:15 am 1:30 am 1:45 am 2:00 am 2:1…" at bounding box center [299, 101] width 33 height 14
click at [283, 94] on select "12:00 am 12:15 am 12:30 am 12:45 am 1:00 am 1:15 am 1:30 am 1:45 am 2:00 am 2:1…" at bounding box center [299, 101] width 33 height 14
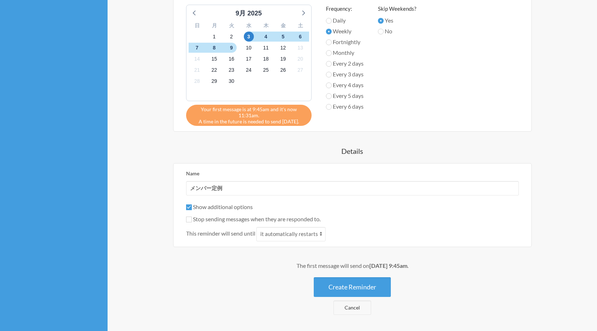
scroll to position [308, 0]
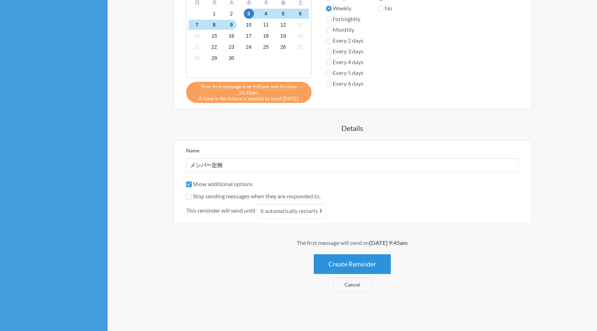
click at [345, 266] on button "Create Reminder" at bounding box center [352, 264] width 77 height 20
click at [347, 261] on button "Create Reminder" at bounding box center [352, 264] width 77 height 20
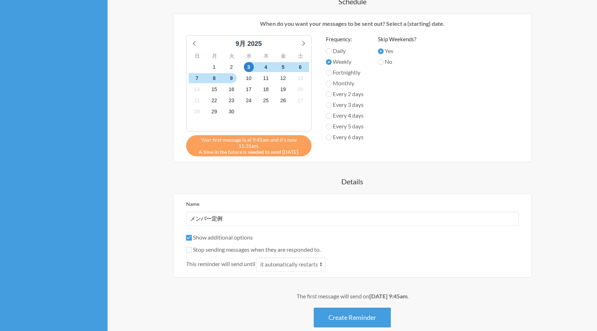
scroll to position [244, 0]
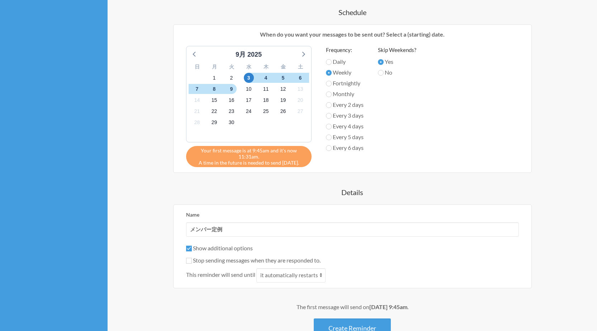
click at [200, 52] on div "9月 2025" at bounding box center [249, 55] width 118 height 10
click at [196, 52] on icon at bounding box center [194, 53] width 9 height 9
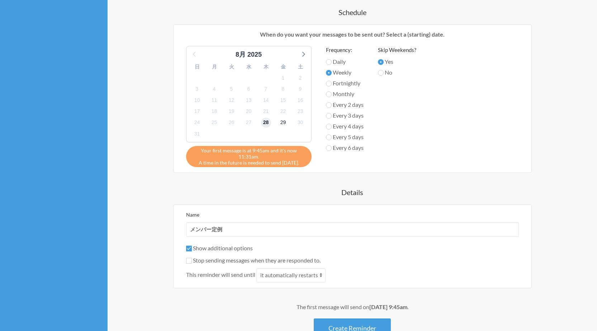
click at [270, 121] on span "28" at bounding box center [266, 123] width 10 height 10
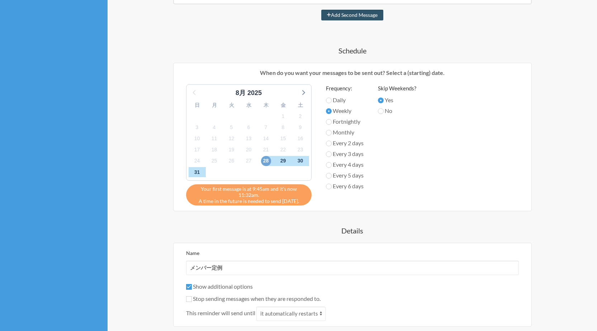
scroll to position [147, 0]
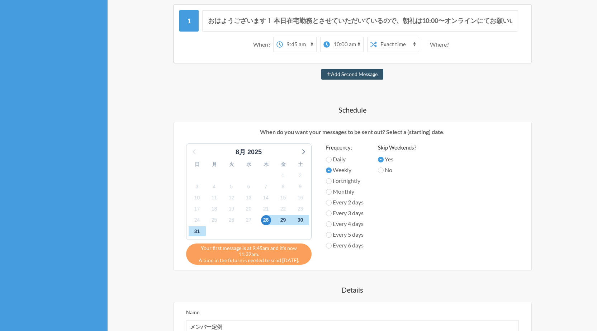
click at [312, 42] on select "12:00 am 12:15 am 12:30 am 12:45 am 1:00 am 1:15 am 1:30 am 1:45 am 2:00 am 2:1…" at bounding box center [299, 44] width 33 height 14
select select "11:45:00"
click at [283, 37] on select "12:00 am 12:15 am 12:30 am 12:45 am 1:00 am 1:15 am 1:30 am 1:45 am 2:00 am 2:1…" at bounding box center [299, 44] width 33 height 14
click at [363, 42] on strong "day 2" at bounding box center [365, 44] width 14 height 7
click at [346, 45] on select "12:00 am 12:15 am 12:30 am 12:45 am 1:00 am 1:15 am 1:30 am 1:45 am 2:00 am 2:1…" at bounding box center [334, 44] width 33 height 14
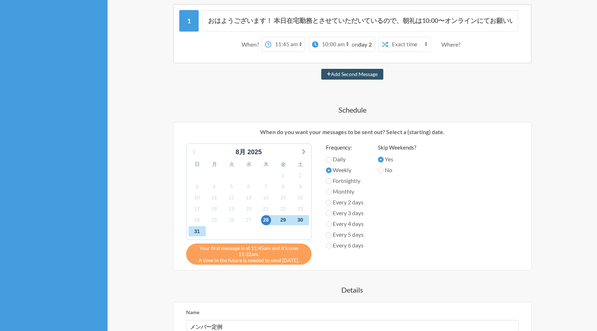
select select "12:00:00"
click at [329, 37] on select "12:00 am 12:15 am 12:30 am 12:45 am 1:00 am 1:15 am 1:30 am 1:45 am 2:00 am 2:1…" at bounding box center [334, 44] width 33 height 14
click at [267, 219] on span "28" at bounding box center [266, 220] width 10 height 10
click at [328, 161] on input "Daily" at bounding box center [329, 160] width 6 height 6
radio input "true"
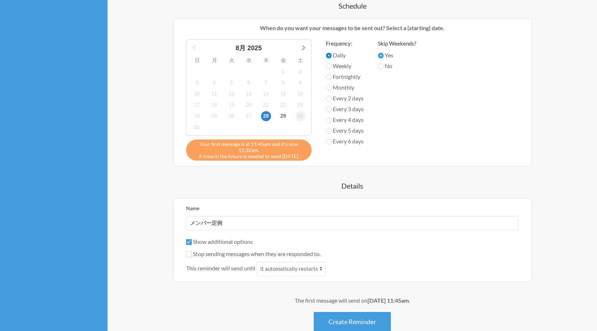
scroll to position [308, 0]
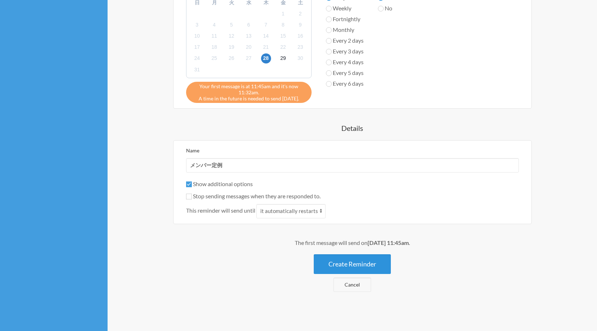
click at [352, 271] on button "Create Reminder" at bounding box center [352, 264] width 77 height 20
click at [351, 254] on button "Create Reminder" at bounding box center [352, 264] width 77 height 20
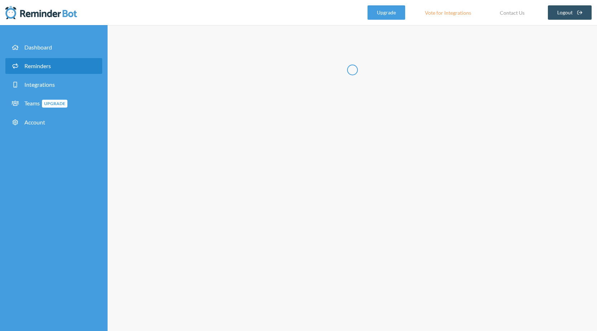
select select "07:30:00"
select select "08:30:00"
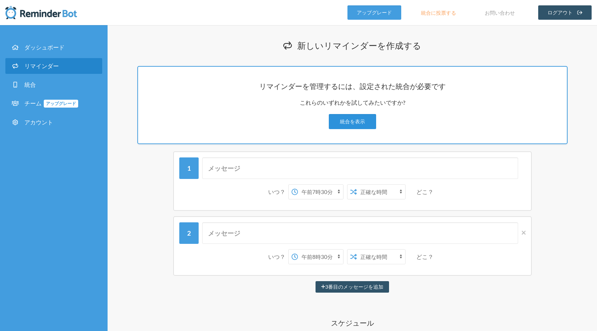
click at [366, 118] on link "統合を表示" at bounding box center [352, 121] width 47 height 15
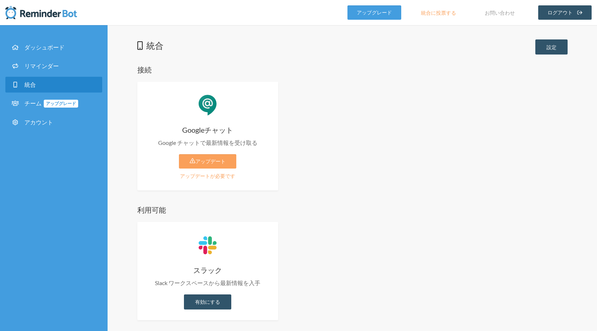
click at [212, 168] on div "Googleチャット Google チャットで最新情報を受け取る アップデート アップデートが必要です 有効にする アップグレードプラン アップグレードで有効化" at bounding box center [207, 136] width 141 height 109
click at [212, 165] on link "アップデート" at bounding box center [207, 161] width 57 height 14
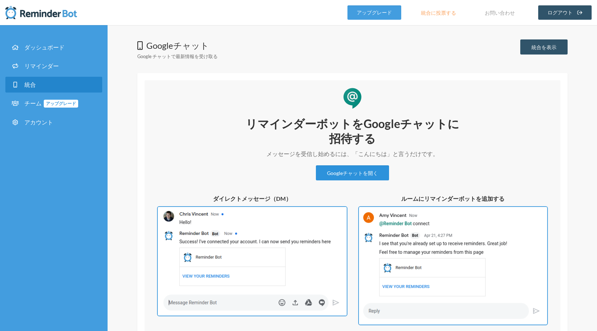
click at [361, 169] on link "Googleチャットを開く" at bounding box center [352, 172] width 73 height 15
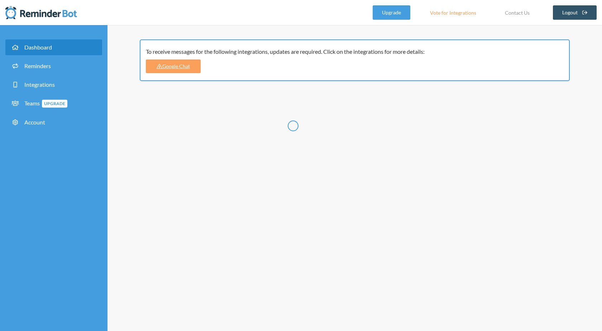
click at [448, 272] on div "To receive messages for the following integrations, updates are required. Click…" at bounding box center [355, 178] width 495 height 306
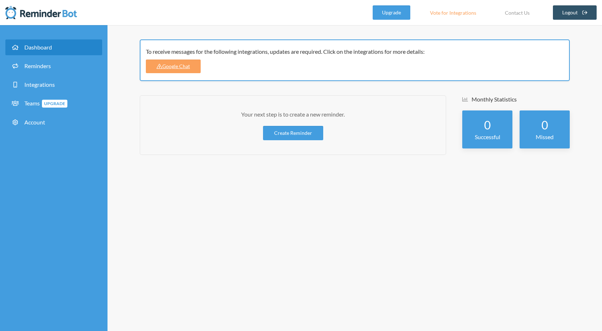
click at [282, 135] on link "Create Reminder" at bounding box center [293, 133] width 60 height 14
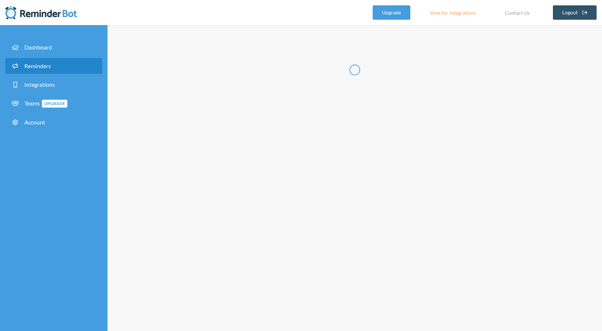
select select "08:30:00"
select select "09:30:00"
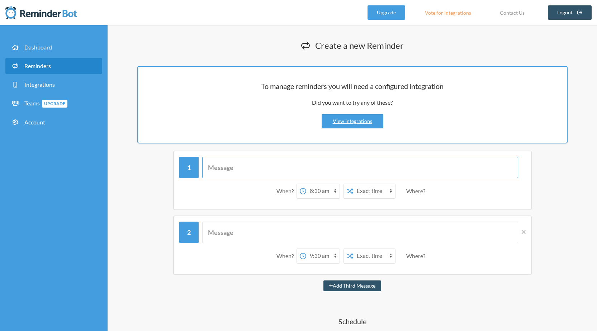
click at [284, 158] on input "text" at bounding box center [360, 168] width 316 height 22
type input "おはようございます！ 本日在宅勤務とさせていただいているので、朝礼は10:00〜オンラインにてお願いいたします。 [URL][DOMAIN_NAME]"
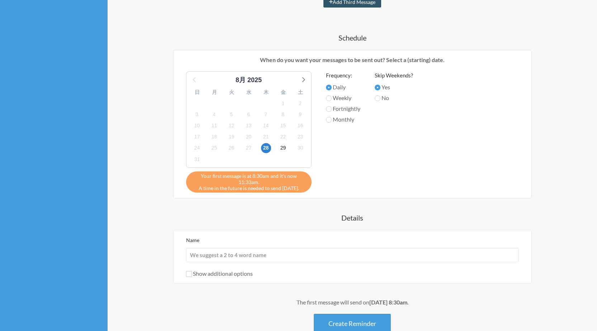
scroll to position [292, 0]
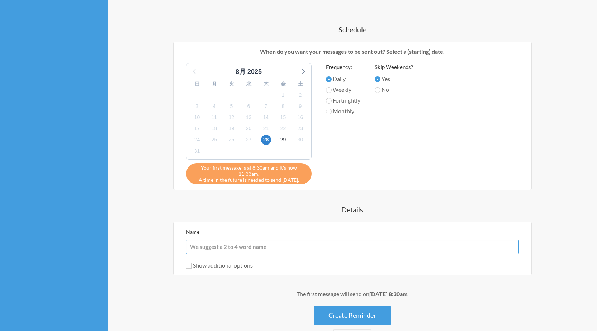
click at [329, 245] on input "Name" at bounding box center [352, 246] width 333 height 14
type input "メンバー定例"
click at [374, 320] on button "Create Reminder" at bounding box center [352, 315] width 77 height 20
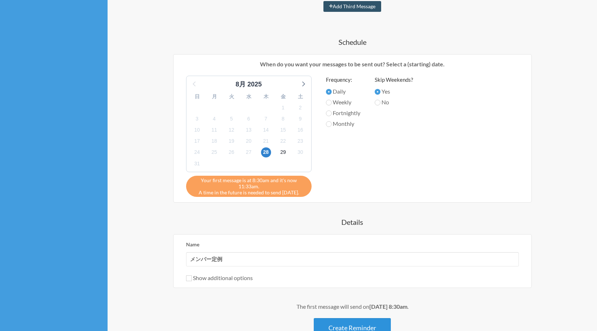
click at [370, 325] on button "Create Reminder" at bounding box center [352, 328] width 77 height 20
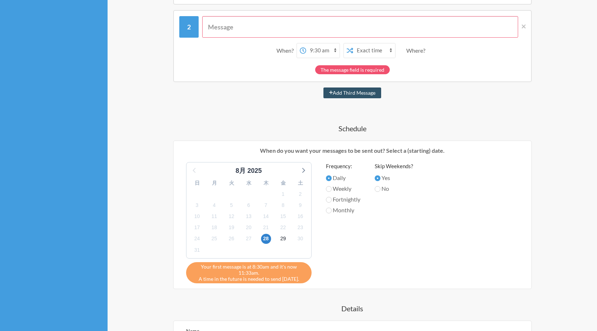
scroll to position [44, 0]
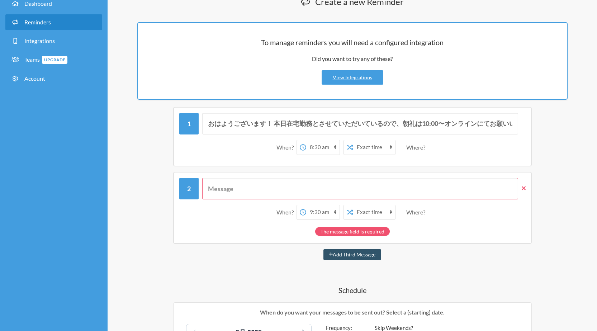
click at [522, 189] on icon at bounding box center [524, 188] width 4 height 4
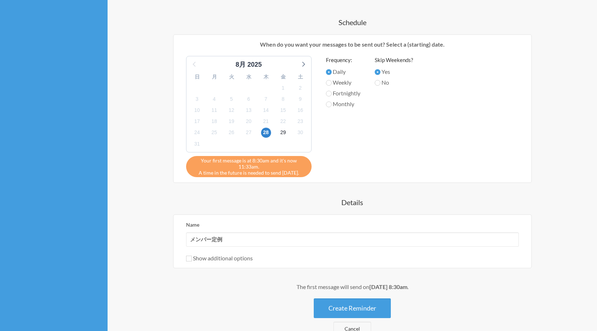
scroll to position [249, 0]
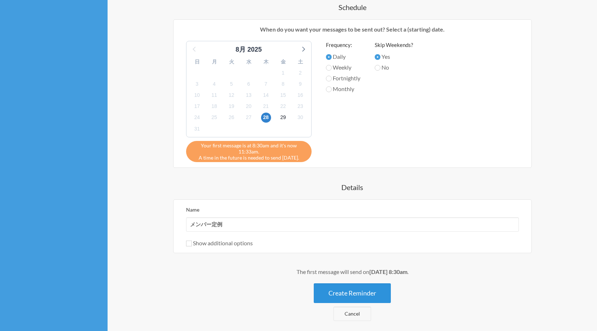
click at [335, 289] on button "Create Reminder" at bounding box center [352, 293] width 77 height 20
click at [360, 293] on button "Create Reminder" at bounding box center [352, 293] width 77 height 20
click at [350, 296] on button "Create Reminder" at bounding box center [352, 293] width 77 height 20
click at [349, 293] on button "Create Reminder" at bounding box center [352, 293] width 77 height 20
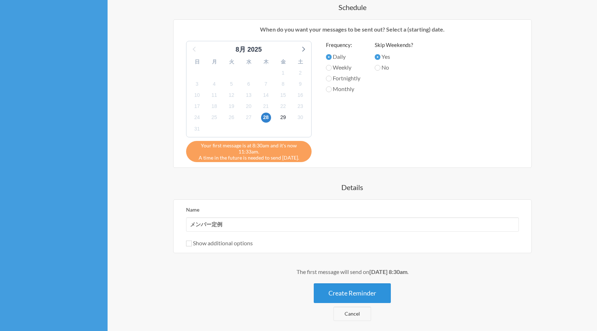
click at [349, 293] on button "Create Reminder" at bounding box center [352, 293] width 77 height 20
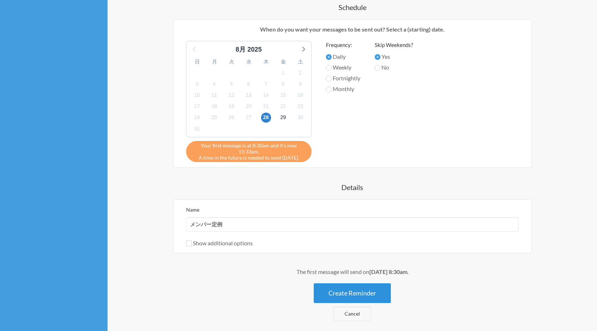
click at [349, 293] on button "Create Reminder" at bounding box center [352, 293] width 77 height 20
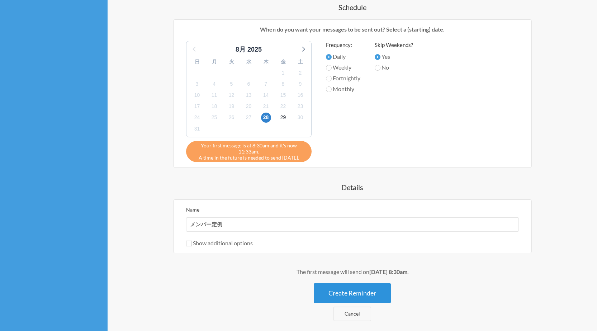
click at [349, 293] on button "Create Reminder" at bounding box center [352, 293] width 77 height 20
click at [350, 293] on button "Create Reminder" at bounding box center [352, 293] width 77 height 20
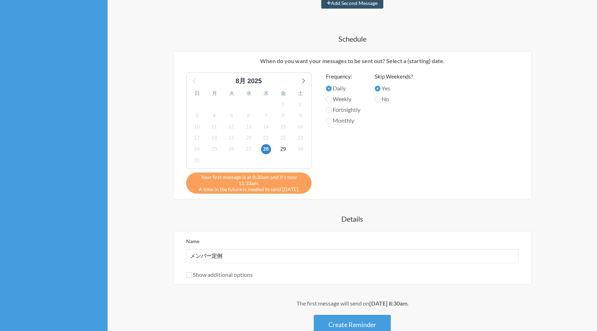
scroll to position [278, 0]
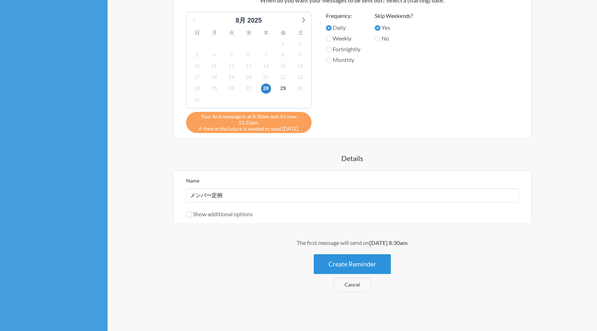
click at [353, 259] on button "Create Reminder" at bounding box center [352, 264] width 77 height 20
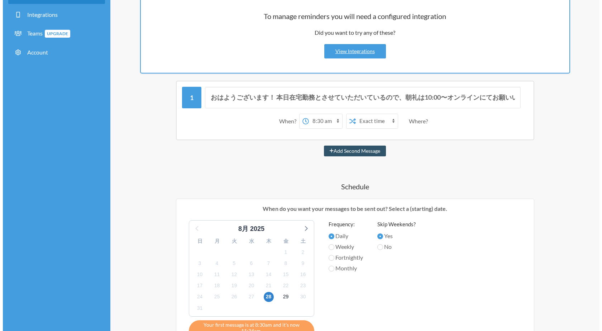
scroll to position [0, 0]
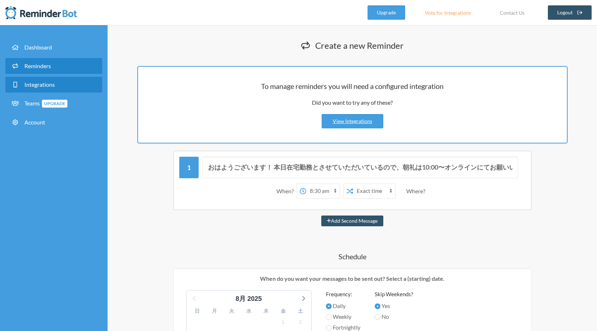
click at [53, 84] on span "Integrations" at bounding box center [39, 84] width 30 height 7
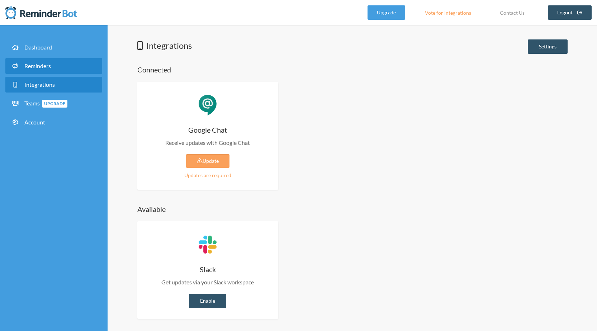
click at [51, 70] on link "Reminders" at bounding box center [53, 66] width 97 height 16
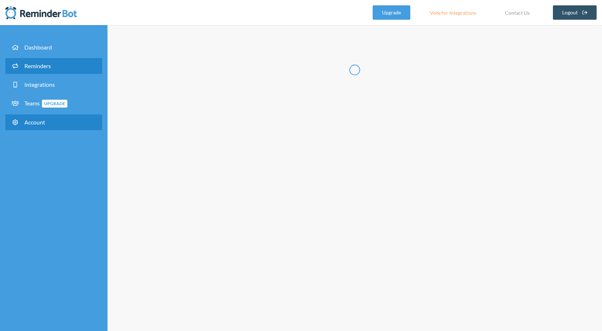
select select "08:30:00"
select select "09:30:00"
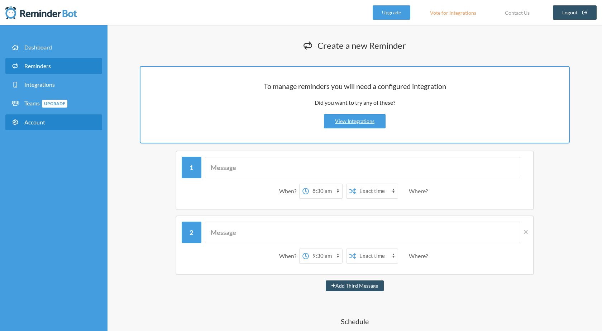
click at [46, 120] on link "Account" at bounding box center [53, 122] width 97 height 16
select select "**"
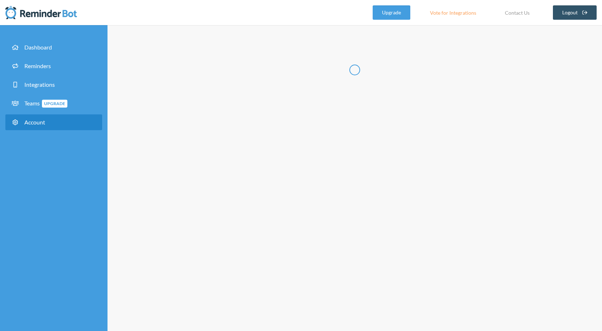
type input "***"
type input "**"
type input "**********"
select select "**"
checkbox input "****"
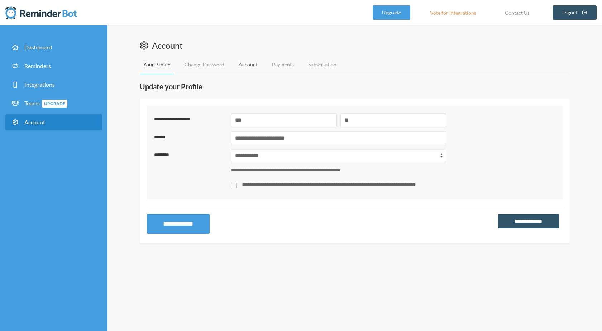
click at [254, 66] on link "Account" at bounding box center [248, 64] width 26 height 19
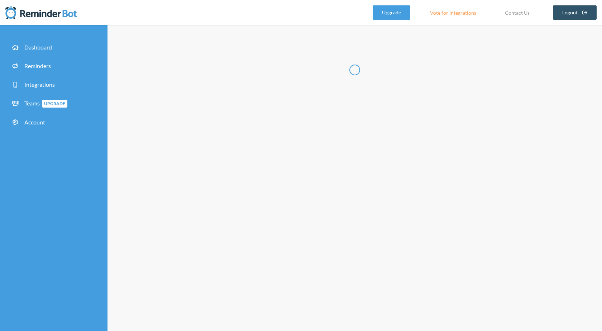
type input "******"
type input "**********"
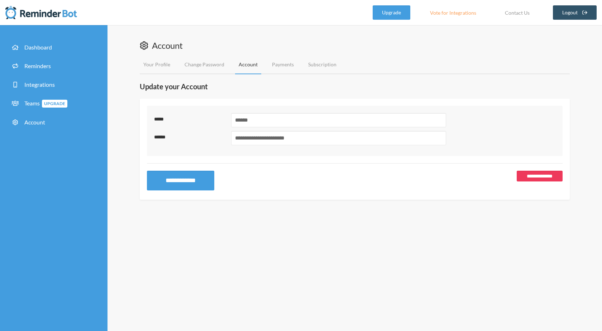
click at [530, 177] on link "**********" at bounding box center [540, 176] width 46 height 11
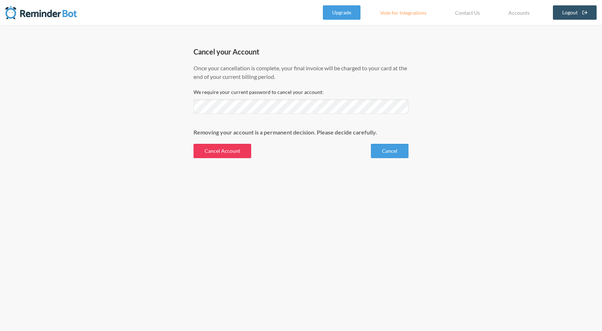
click at [236, 152] on button "Cancel Account" at bounding box center [223, 151] width 58 height 14
click button "Cancel Account" at bounding box center [223, 151] width 58 height 14
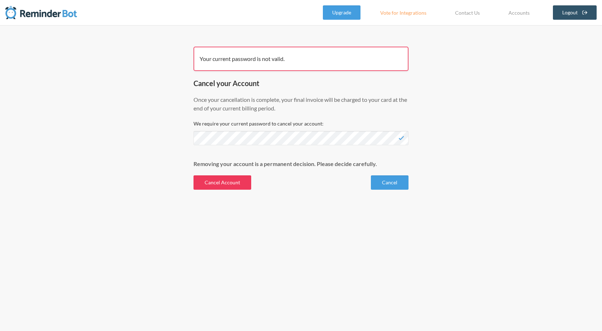
click at [239, 181] on button "Cancel Account" at bounding box center [223, 182] width 58 height 14
click at [215, 184] on button "Cancel Account" at bounding box center [223, 182] width 58 height 14
click at [232, 185] on button "Cancel Account" at bounding box center [223, 182] width 58 height 14
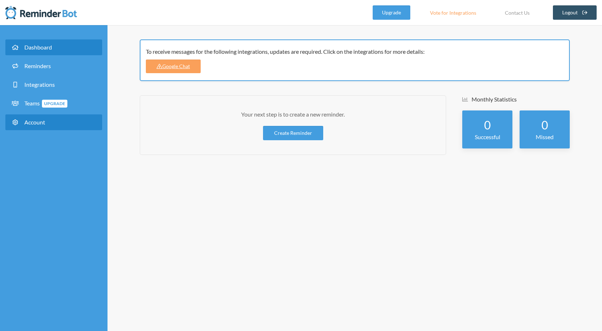
click at [57, 124] on link "Account" at bounding box center [53, 122] width 97 height 16
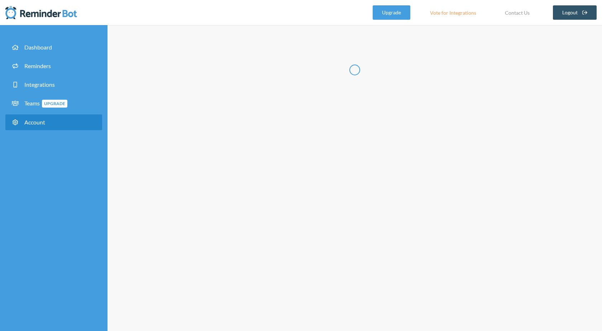
type input "***"
type input "**"
type input "**********"
select select "**"
checkbox input "****"
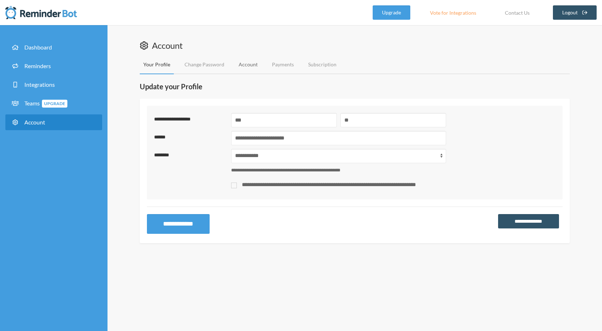
click at [241, 68] on link "Account" at bounding box center [248, 64] width 26 height 19
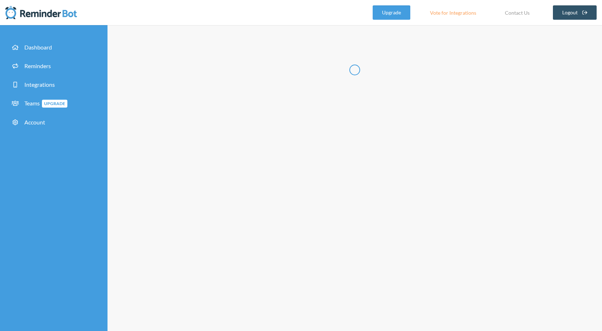
type input "******"
type input "**********"
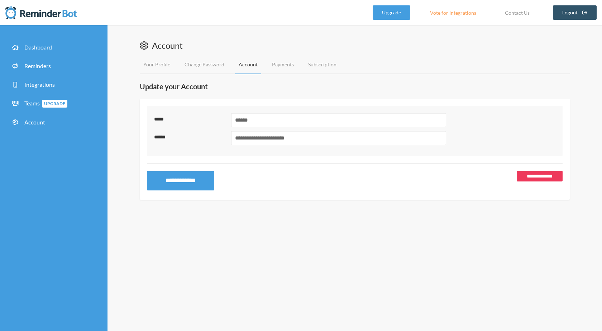
click at [519, 175] on link "**********" at bounding box center [540, 176] width 46 height 11
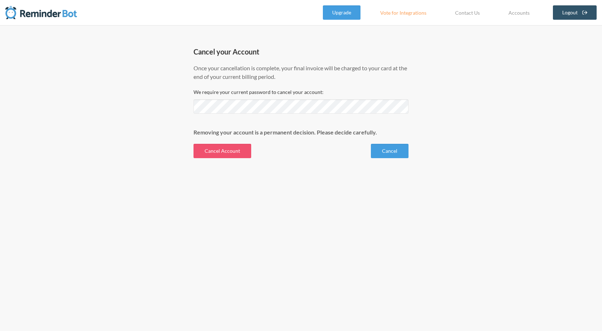
click at [216, 158] on div "Cancel your Account Once your cancellation is complete, your final invoice will…" at bounding box center [301, 178] width 602 height 306
click at [217, 155] on button "Cancel Account" at bounding box center [223, 151] width 58 height 14
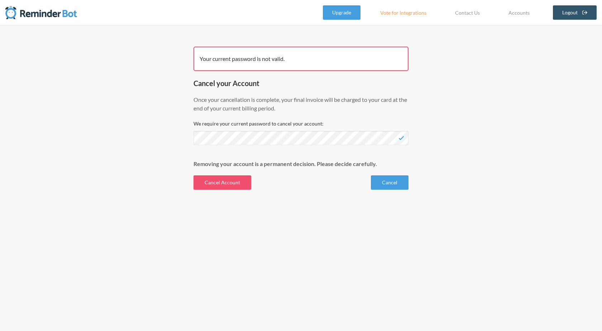
click at [574, 1] on div "Upgrade Vote for Integrations Contact Us Accounts Logout" at bounding box center [460, 12] width 274 height 25
click at [574, 6] on link "Logout" at bounding box center [575, 12] width 44 height 14
click at [574, 11] on link "Logout" at bounding box center [575, 12] width 44 height 14
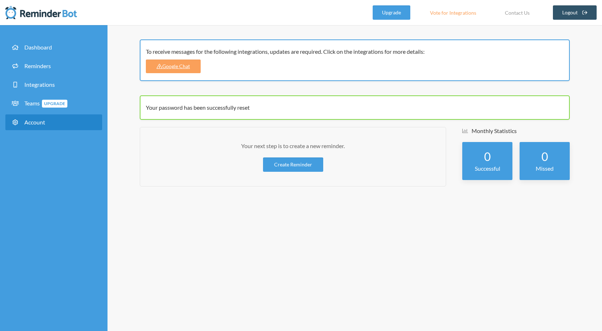
click at [56, 115] on link "Account" at bounding box center [53, 122] width 97 height 16
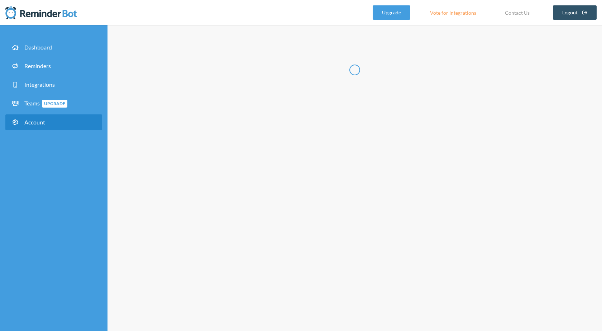
type input "***"
type input "**"
type input "**********"
select select "**"
checkbox input "****"
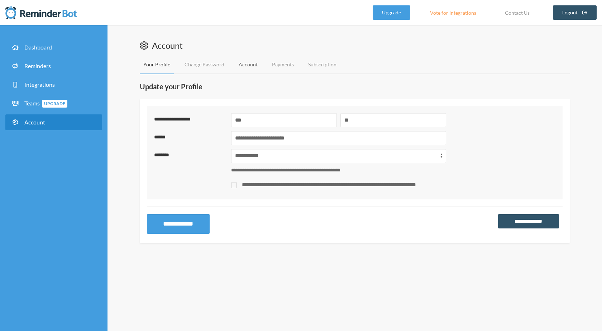
click at [253, 61] on link "Account" at bounding box center [248, 64] width 26 height 19
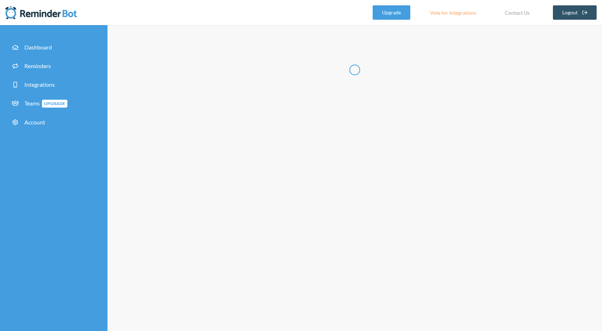
type input "******"
type input "**********"
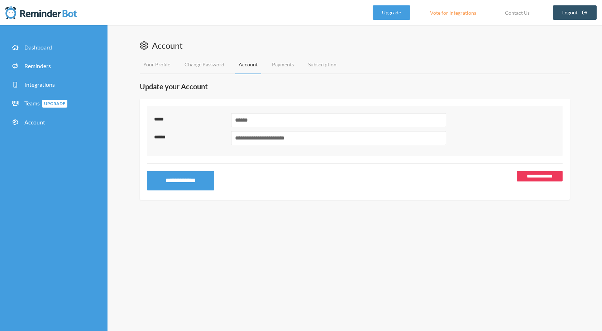
click at [535, 178] on link "**********" at bounding box center [540, 176] width 46 height 11
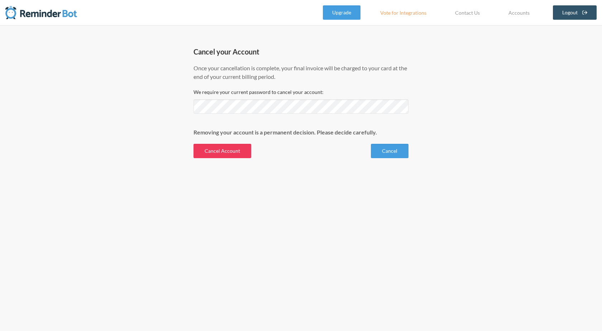
click at [215, 154] on button "Cancel Account" at bounding box center [223, 151] width 58 height 14
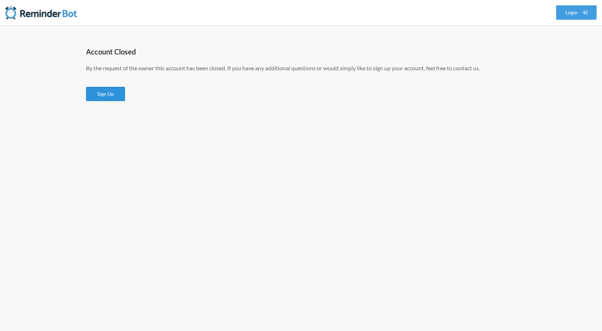
click at [122, 97] on link "Sign Up" at bounding box center [105, 94] width 39 height 14
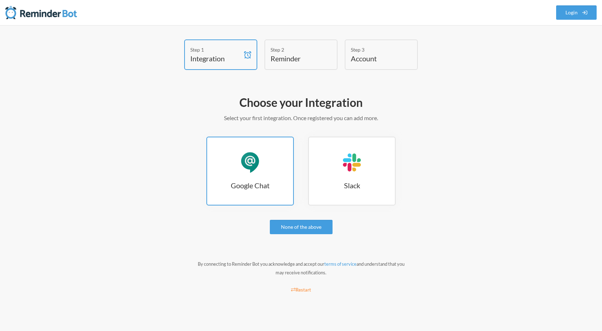
click at [273, 176] on link "Google Chat Google Chat" at bounding box center [249, 171] width 87 height 69
click at [248, 176] on link "Google Chat Google Chat" at bounding box center [249, 171] width 87 height 69
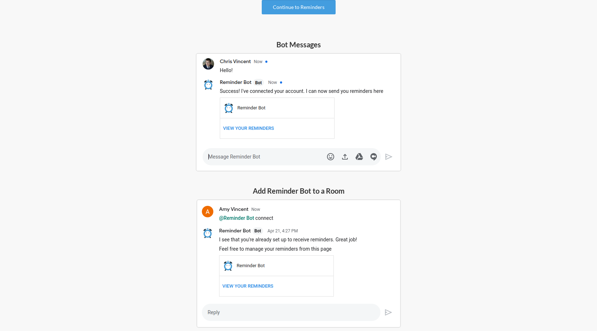
scroll to position [79, 0]
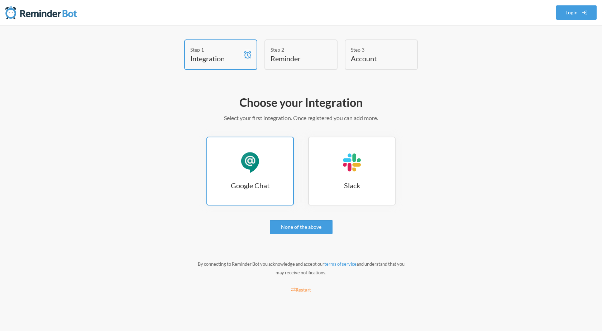
click at [285, 184] on h3 "Google Chat" at bounding box center [250, 185] width 86 height 10
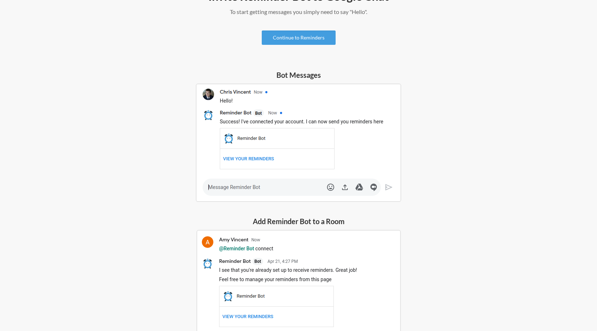
scroll to position [94, 0]
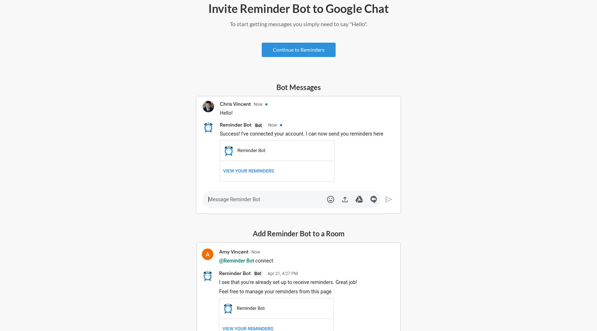
click at [301, 53] on link "Continue to Reminders" at bounding box center [299, 50] width 74 height 14
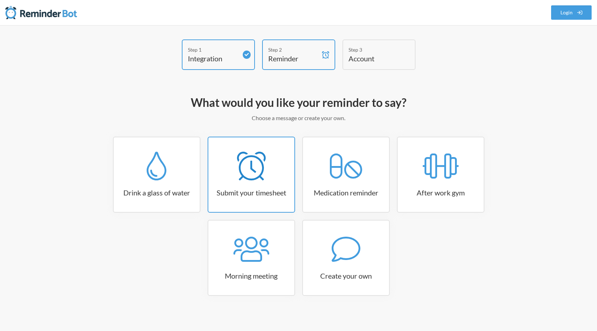
click at [251, 178] on icon at bounding box center [251, 166] width 29 height 29
select select "15:30:00"
select select "true"
select select "16:30:00"
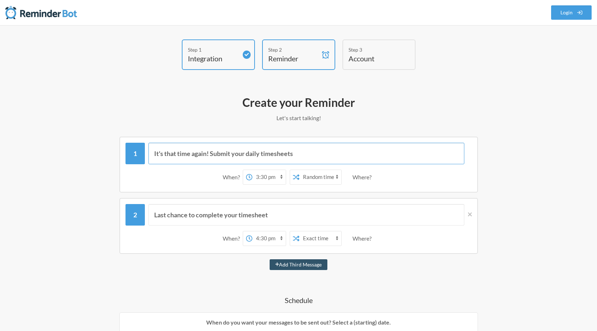
click at [255, 157] on input "It's that time again! Submit your daily timesheets" at bounding box center [306, 154] width 316 height 22
paste input "おはようございます！ 本日在宅勤務とさせていただいているので、朝礼は10:00〜オンラインにてお願いいたします。 [URL][DOMAIN_NAME]"
type input "おはようございます！ 本日在宅勤務とさせていただいているので、朝礼は10:00〜オンラインにてお願いいたします。 [URL][DOMAIN_NAME]"
click at [278, 179] on select "12:00 am 12:15 am 12:30 am 12:45 am 1:00 am 1:15 am 1:30 am 1:45 am 2:00 am 2:1…" at bounding box center [268, 177] width 33 height 14
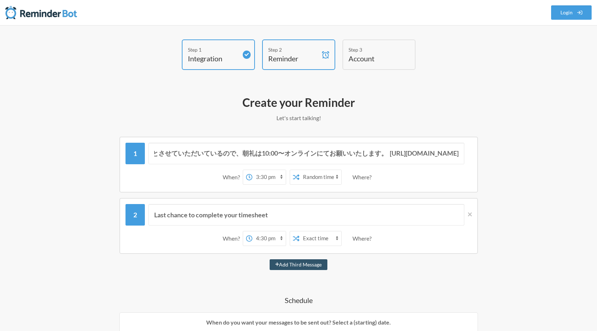
scroll to position [0, 0]
select select "11:45:00"
click at [252, 170] on select "12:00 am 12:15 am 12:30 am 12:45 am 1:00 am 1:15 am 1:30 am 1:45 am 2:00 am 2:1…" at bounding box center [268, 177] width 33 height 14
click at [328, 181] on select "Exact time Random time" at bounding box center [320, 177] width 42 height 14
select select "false"
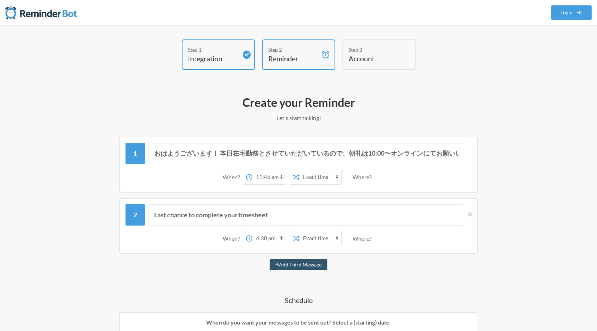
click at [299, 170] on select "Exact time Random time" at bounding box center [320, 177] width 42 height 14
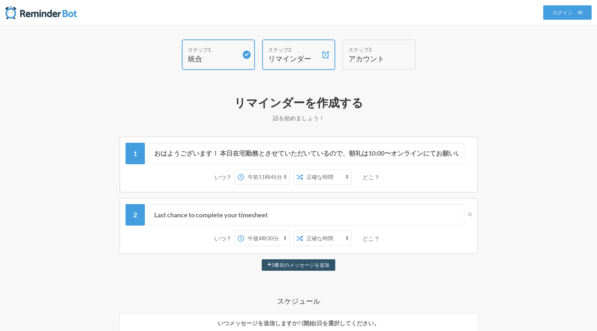
click at [325, 179] on select "正確な時間 ランダムタイム" at bounding box center [327, 177] width 48 height 14
click at [303, 170] on select "正確な時間 ランダムタイム" at bounding box center [327, 177] width 48 height 14
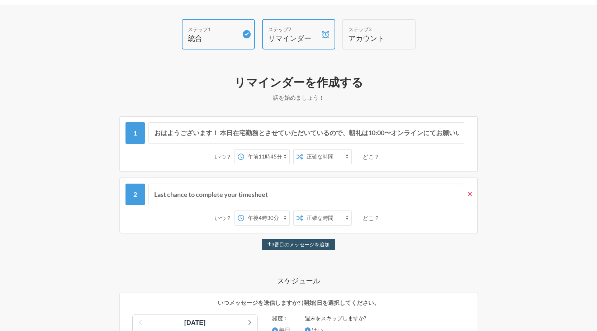
click at [469, 195] on icon at bounding box center [470, 194] width 4 height 6
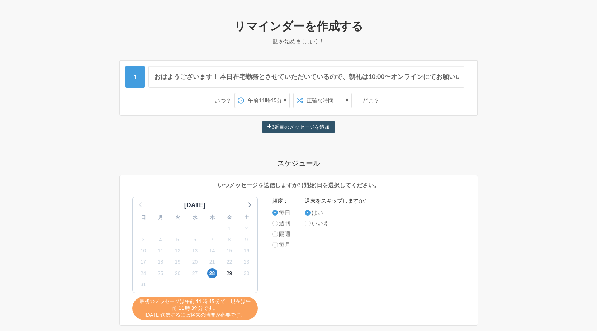
scroll to position [78, 0]
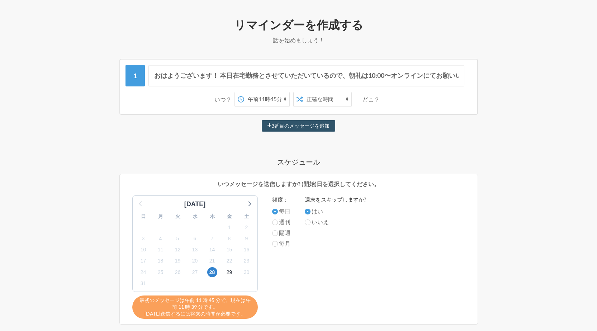
click at [283, 224] on font "週刊" at bounding box center [284, 221] width 11 height 7
click at [278, 224] on input "週刊" at bounding box center [275, 222] width 6 height 6
radio input "true"
click at [283, 238] on div "隔週" at bounding box center [281, 233] width 18 height 11
click at [283, 233] on font "隔週" at bounding box center [284, 232] width 11 height 7
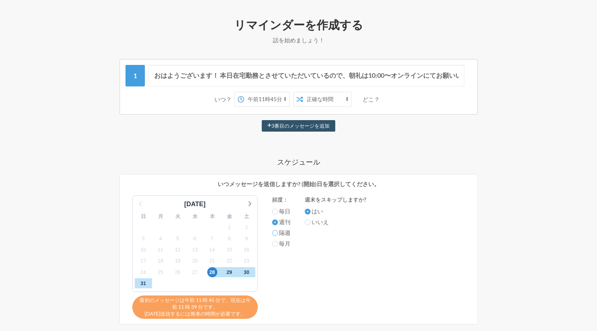
click at [278, 233] on input "隔週" at bounding box center [275, 233] width 6 height 6
radio input "true"
click at [252, 205] on icon at bounding box center [248, 203] width 9 height 9
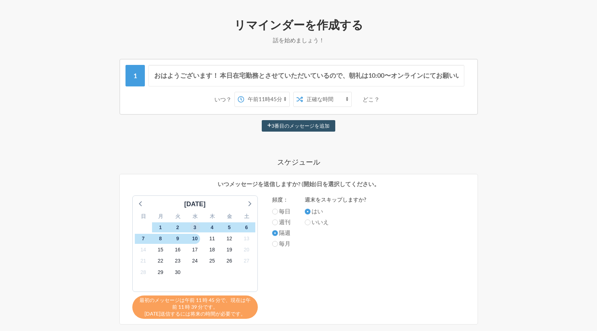
click at [194, 230] on font "3" at bounding box center [195, 228] width 3 height 8
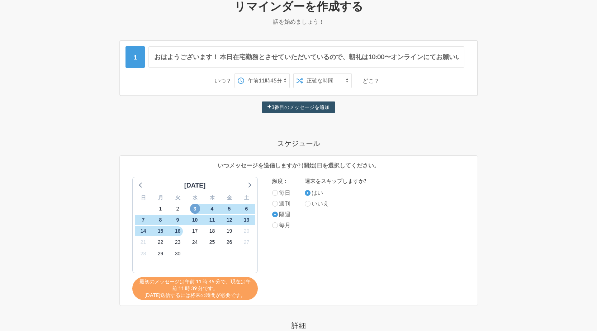
scroll to position [105, 0]
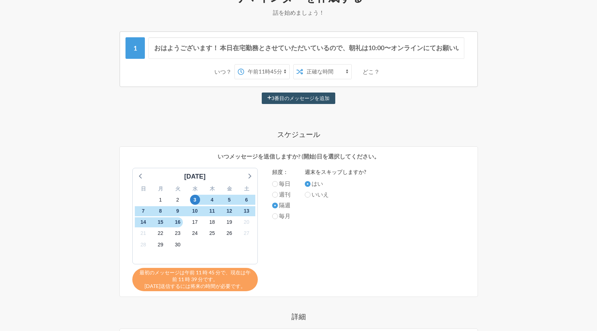
click at [273, 198] on label "週刊" at bounding box center [281, 194] width 18 height 9
click at [273, 198] on input "週刊" at bounding box center [275, 195] width 6 height 6
radio input "true"
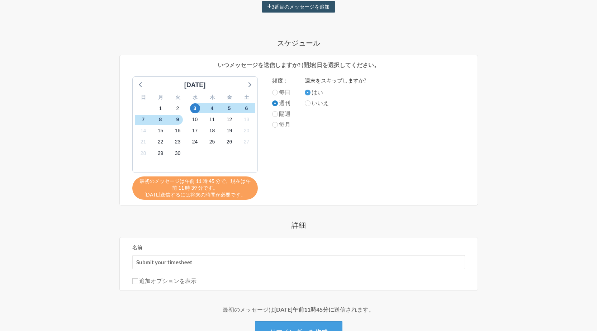
scroll to position [235, 0]
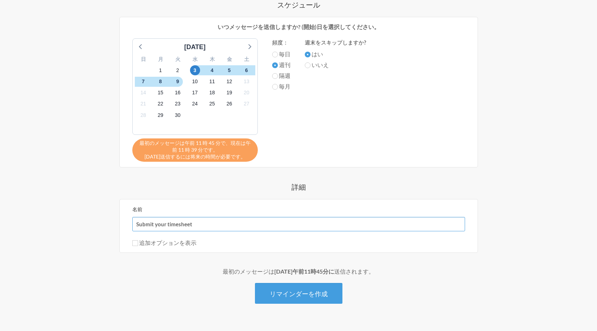
drag, startPoint x: 270, startPoint y: 231, endPoint x: 254, endPoint y: 224, distance: 17.8
click at [254, 224] on input "Submit your timesheet" at bounding box center [298, 224] width 333 height 14
click at [252, 224] on input "Submit your timesheet" at bounding box center [298, 224] width 333 height 14
type input "メンバー定例"
click at [195, 69] on font "3" at bounding box center [195, 70] width 3 height 6
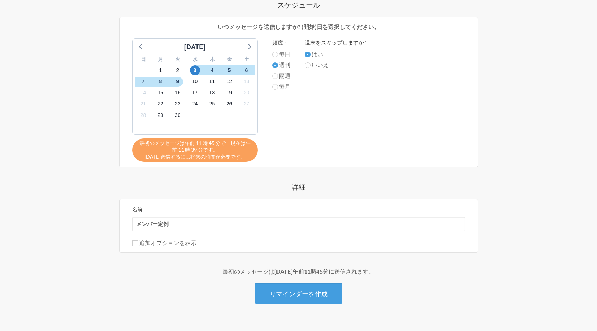
click at [284, 53] on font "毎日" at bounding box center [284, 54] width 11 height 7
click at [278, 53] on input "毎日" at bounding box center [275, 55] width 6 height 6
radio input "true"
click at [284, 63] on font "週刊" at bounding box center [284, 64] width 11 height 7
click at [278, 63] on input "週刊" at bounding box center [275, 65] width 6 height 6
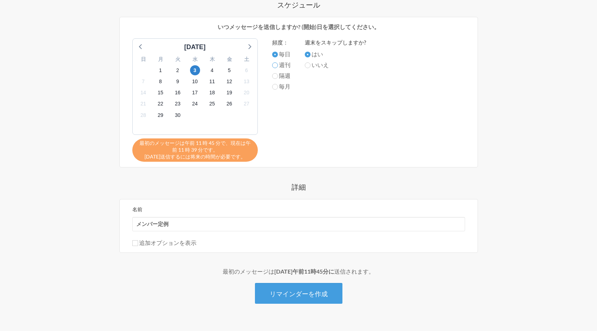
radio input "true"
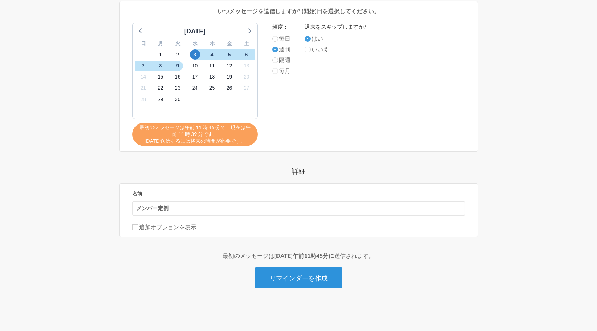
click at [287, 277] on font "リマインダーを作成" at bounding box center [299, 278] width 58 height 8
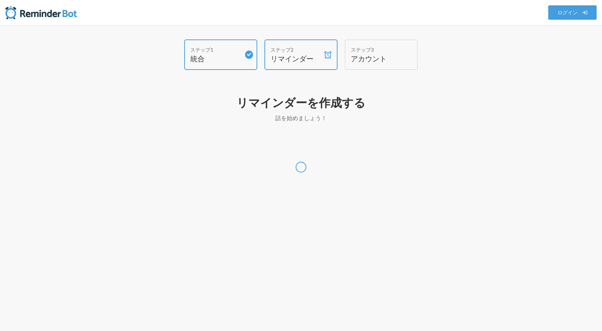
select select "Asia/Tokyo"
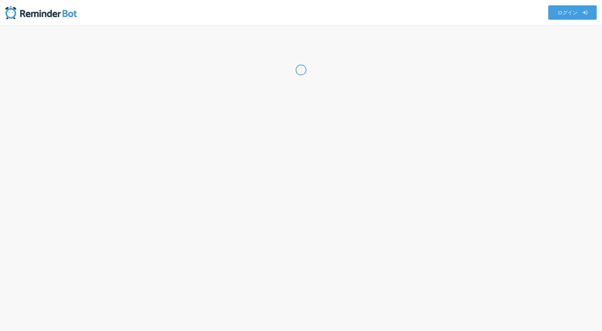
select select "JP"
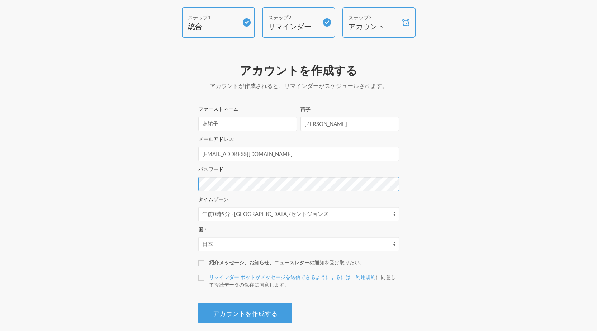
scroll to position [43, 0]
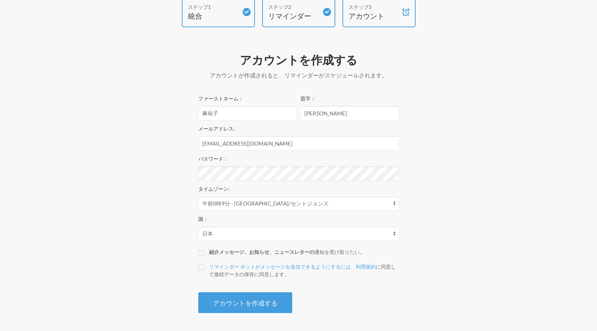
click at [224, 250] on font "紹介メッセージ、お知らせ、ニュースレターの" at bounding box center [261, 252] width 105 height 6
click at [204, 250] on input "紹介メッセージ、お知らせ、ニュースレターの 通知を受け取りたい。" at bounding box center [201, 253] width 6 height 6
checkbox input "true"
click at [204, 268] on label "リマインダー ボットがメッセージを送信できるようにするには、利用規約 に同意して接続データの保存に同意します 。" at bounding box center [298, 270] width 201 height 15
click at [204, 268] on input "リマインダー ボットがメッセージを送信できるようにするには、利用規約 に同意して接続データの保存に同意します 。" at bounding box center [201, 268] width 6 height 6
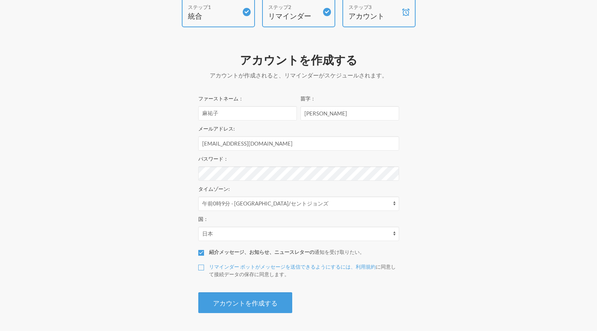
checkbox input "true"
click at [205, 248] on label "紹介メッセージ、お知らせ、ニュースレターの 通知を受け取りたい。" at bounding box center [298, 252] width 201 height 8
click at [204, 250] on input "紹介メッセージ、お知らせ、ニュースレターの 通知を受け取りたい。" at bounding box center [201, 253] width 6 height 6
checkbox input "false"
click at [228, 309] on button "アカウントを作成する" at bounding box center [245, 302] width 94 height 21
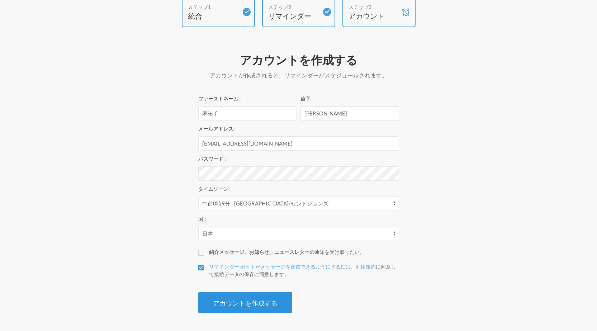
scroll to position [15, 0]
